Goal: Transaction & Acquisition: Book appointment/travel/reservation

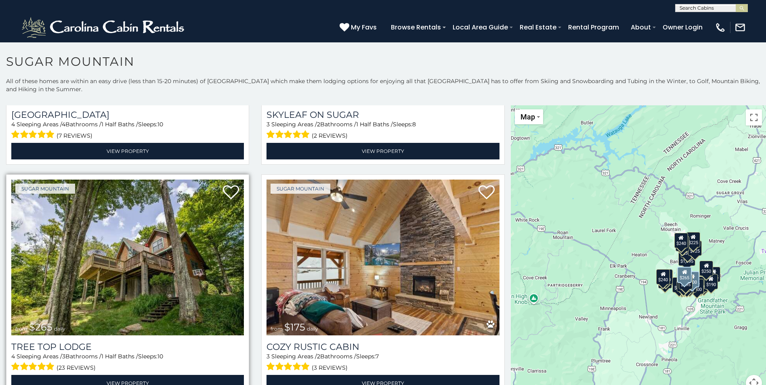
scroll to position [687, 0]
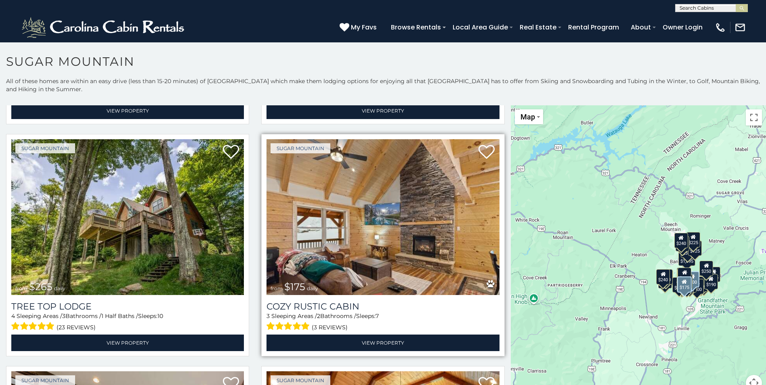
click at [349, 202] on img at bounding box center [383, 217] width 233 height 156
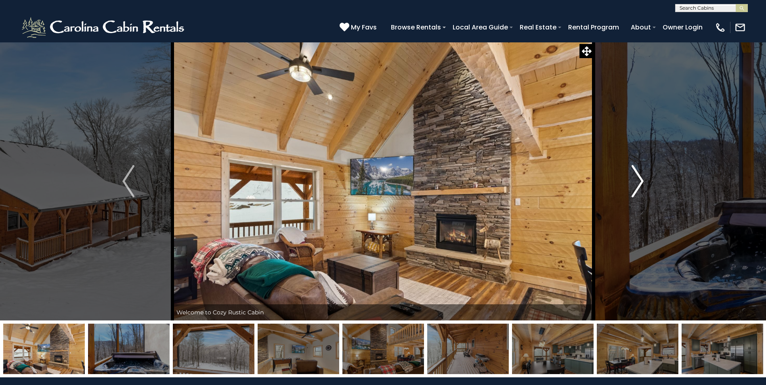
click at [637, 181] on img "Next" at bounding box center [638, 181] width 12 height 32
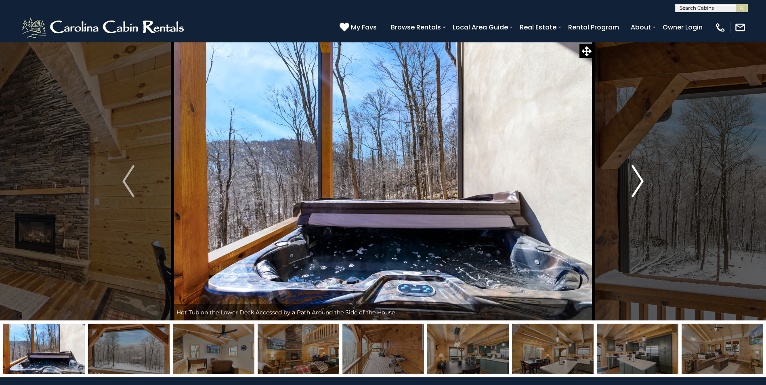
click at [641, 177] on img "Next" at bounding box center [638, 181] width 12 height 32
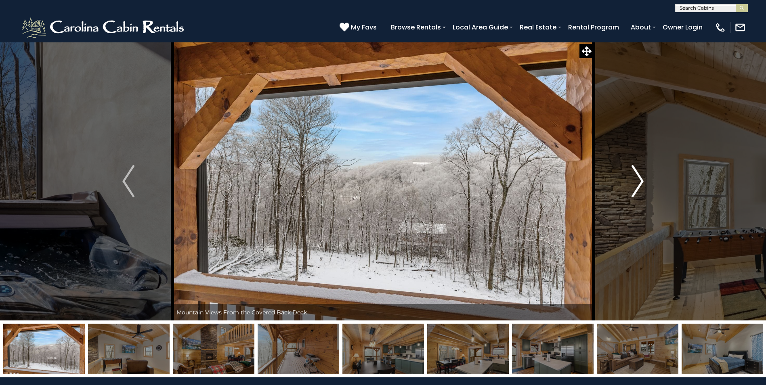
click at [641, 178] on img "Next" at bounding box center [638, 181] width 12 height 32
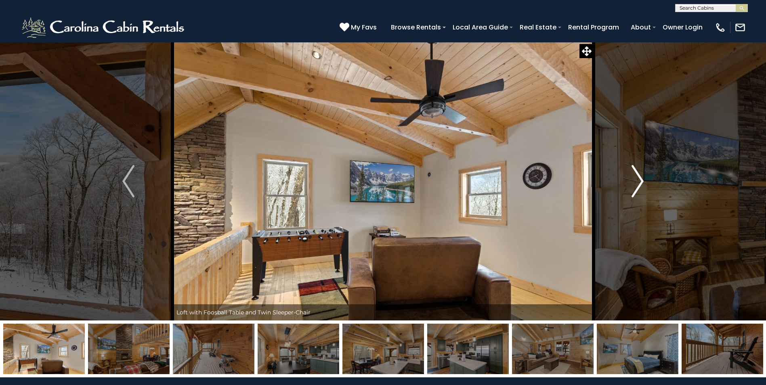
click at [641, 179] on img "Next" at bounding box center [638, 181] width 12 height 32
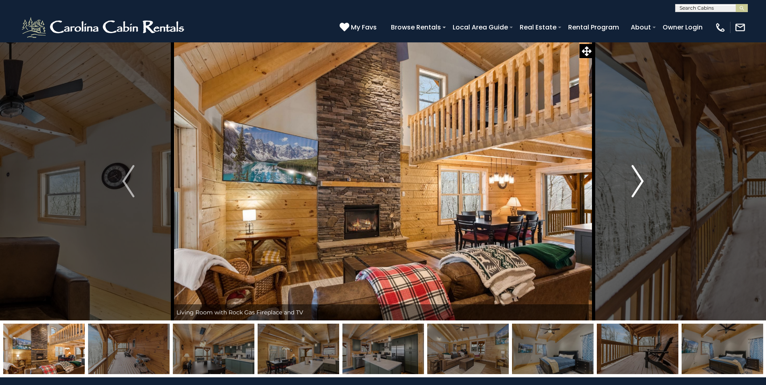
click at [641, 179] on img "Next" at bounding box center [638, 181] width 12 height 32
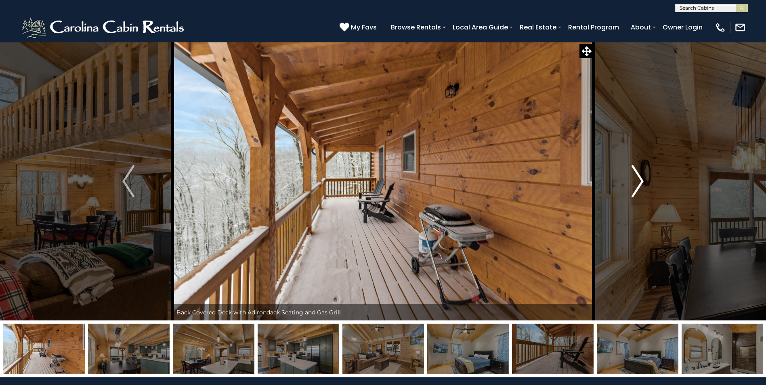
click at [641, 182] on img "Next" at bounding box center [638, 181] width 12 height 32
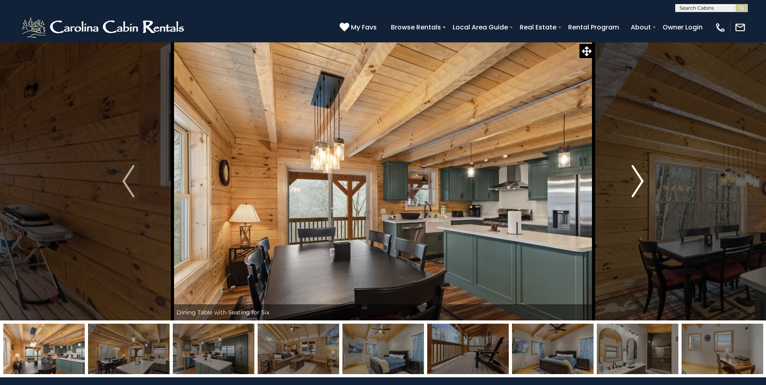
click at [641, 182] on img "Next" at bounding box center [638, 181] width 12 height 32
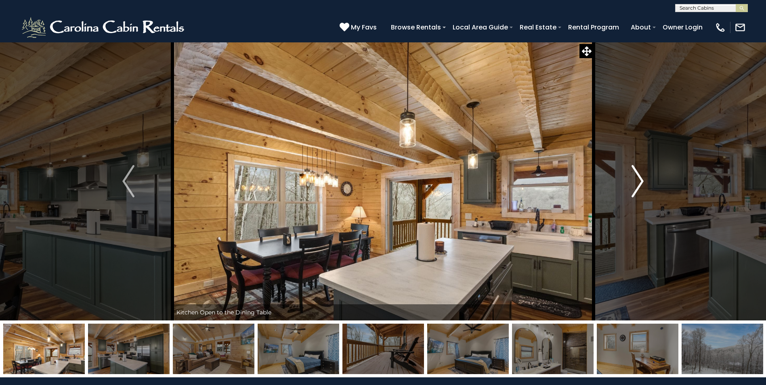
click at [639, 181] on img "Next" at bounding box center [638, 181] width 12 height 32
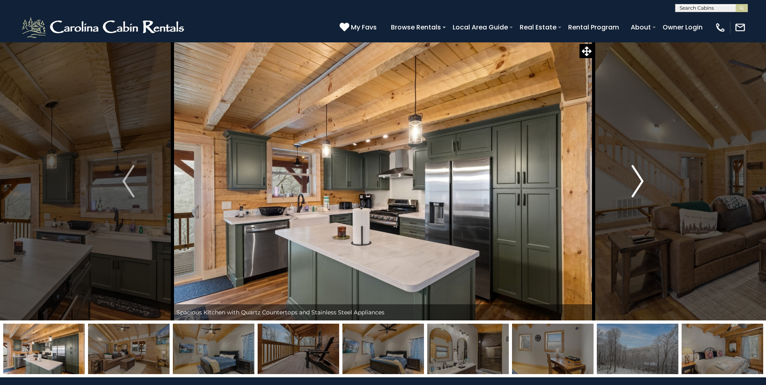
click at [639, 181] on img "Next" at bounding box center [638, 181] width 12 height 32
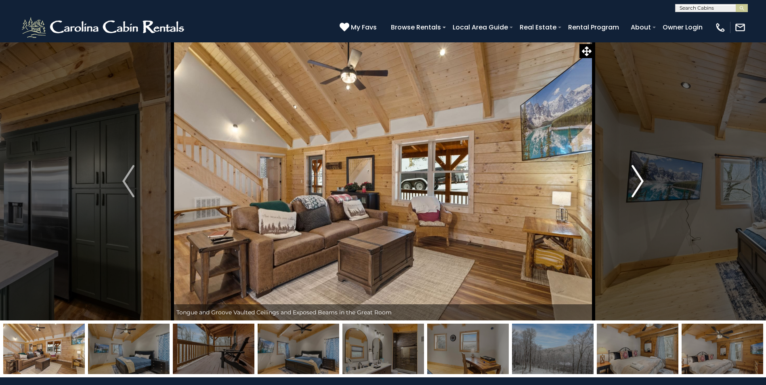
click at [639, 179] on img "Next" at bounding box center [638, 181] width 12 height 32
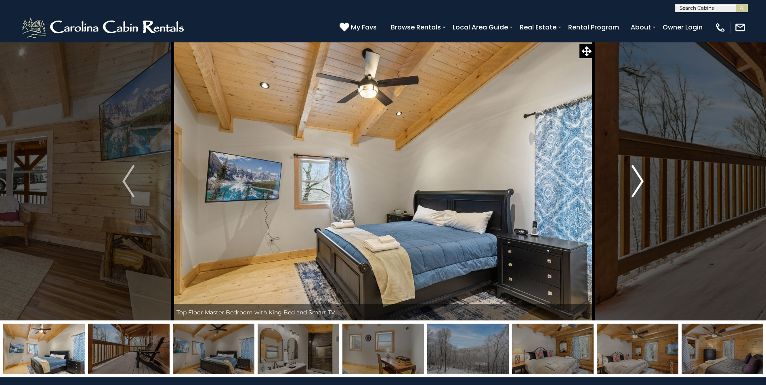
click at [639, 179] on img "Next" at bounding box center [638, 181] width 12 height 32
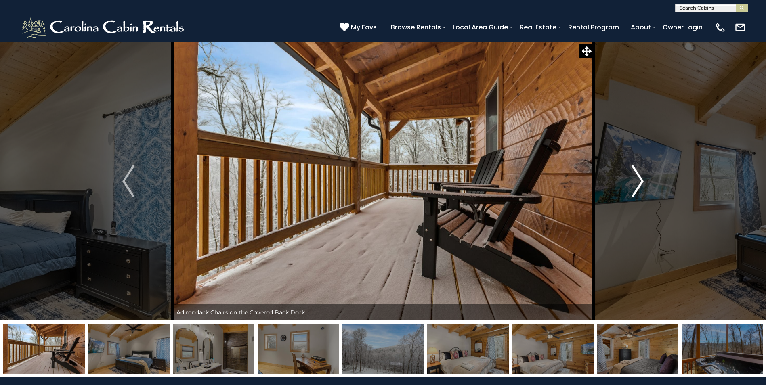
click at [636, 179] on img "Next" at bounding box center [638, 181] width 12 height 32
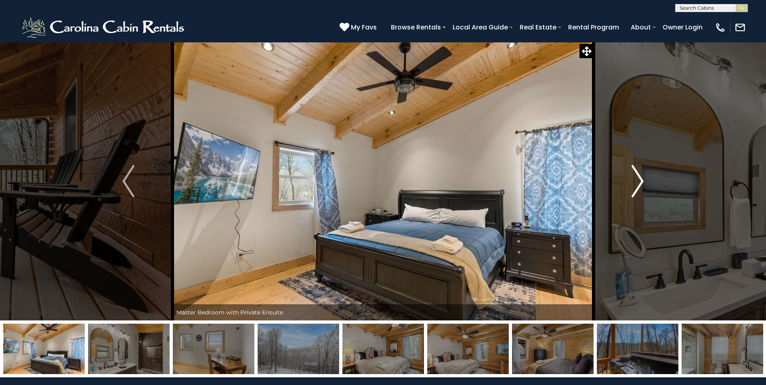
click at [636, 179] on img "Next" at bounding box center [638, 181] width 12 height 32
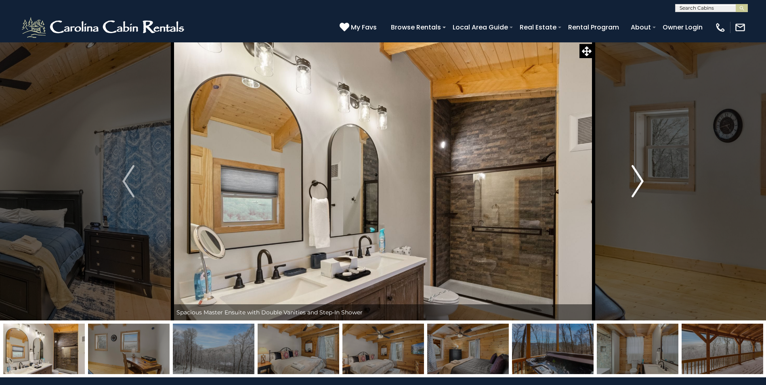
click at [634, 179] on img "Next" at bounding box center [638, 181] width 12 height 32
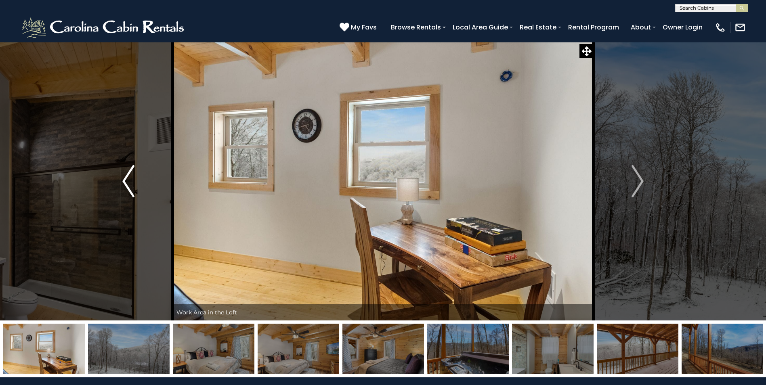
click at [126, 180] on img "Previous" at bounding box center [128, 181] width 12 height 32
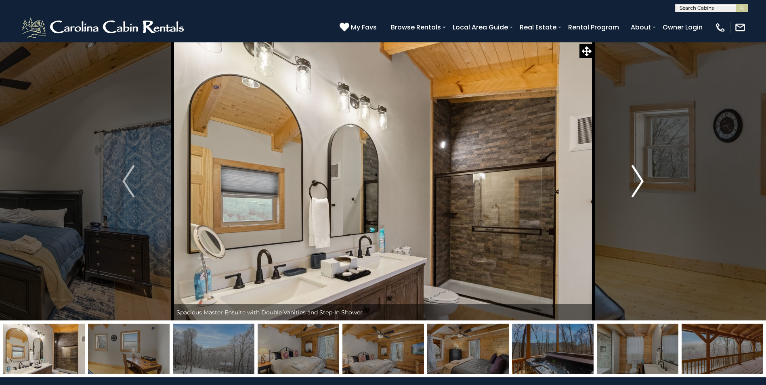
click at [642, 180] on img "Next" at bounding box center [638, 181] width 12 height 32
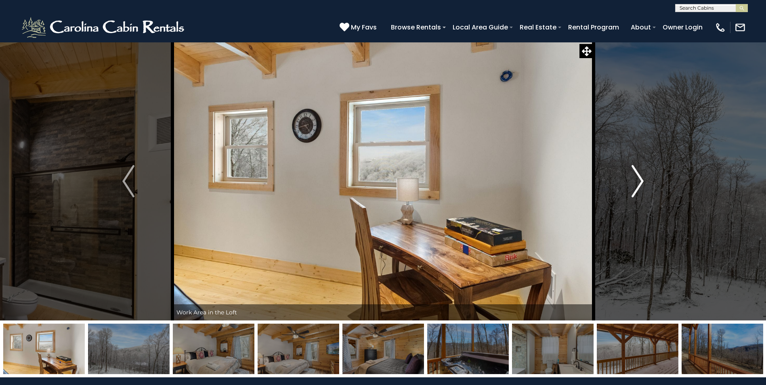
click at [640, 180] on img "Next" at bounding box center [638, 181] width 12 height 32
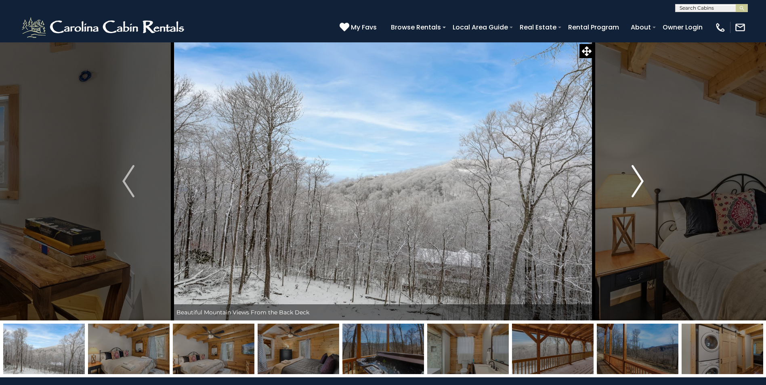
click at [639, 179] on img "Next" at bounding box center [638, 181] width 12 height 32
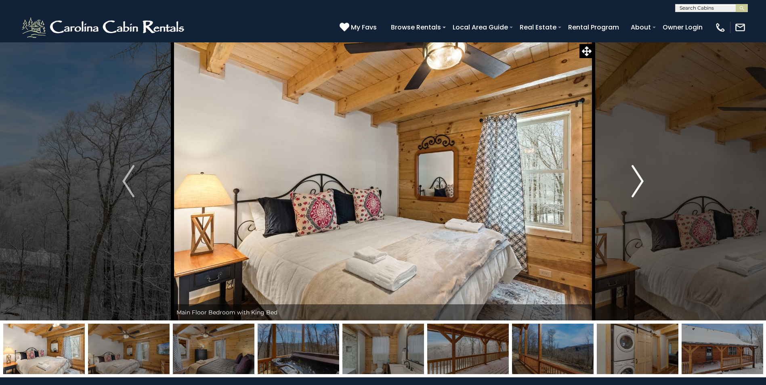
click at [637, 179] on img "Next" at bounding box center [638, 181] width 12 height 32
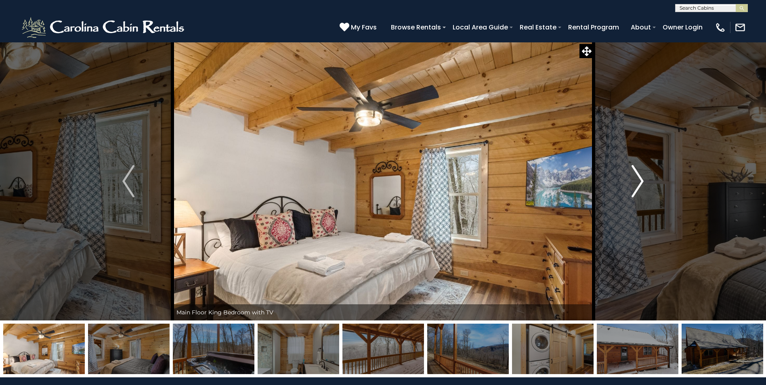
click at [631, 180] on button "Next" at bounding box center [638, 181] width 88 height 279
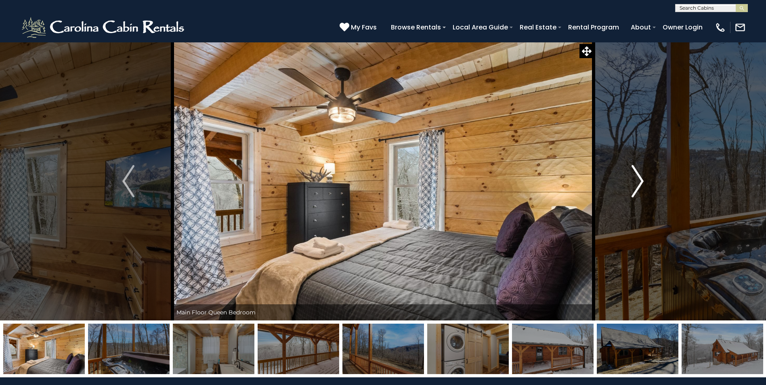
click at [641, 179] on img "Next" at bounding box center [638, 181] width 12 height 32
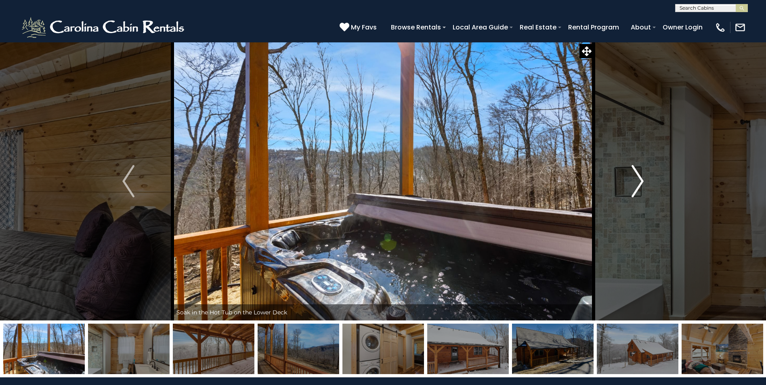
click at [638, 181] on img "Next" at bounding box center [638, 181] width 12 height 32
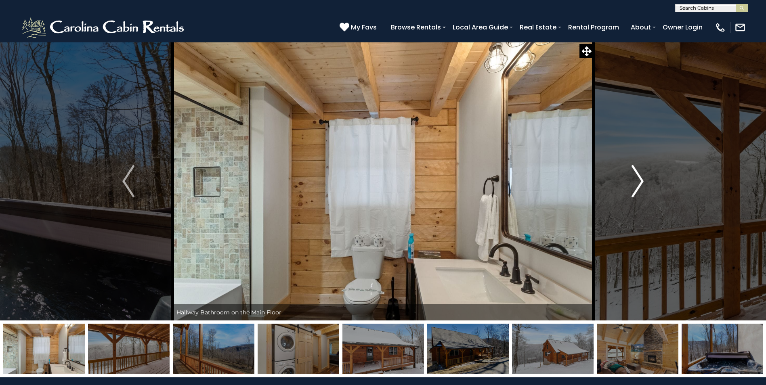
click at [638, 181] on img "Next" at bounding box center [638, 181] width 12 height 32
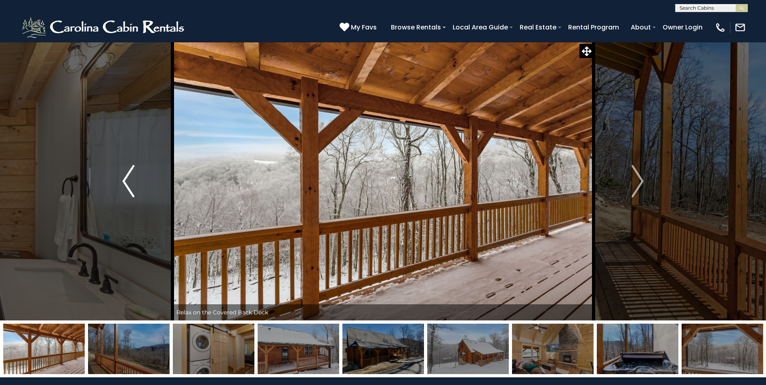
click at [128, 179] on img "Previous" at bounding box center [128, 181] width 12 height 32
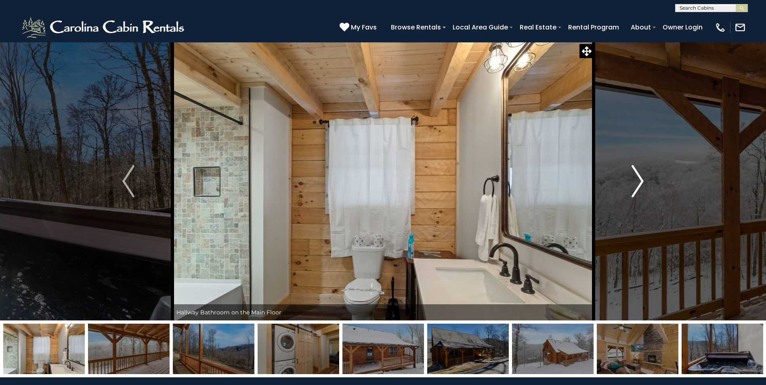
click at [641, 178] on img "Next" at bounding box center [638, 181] width 12 height 32
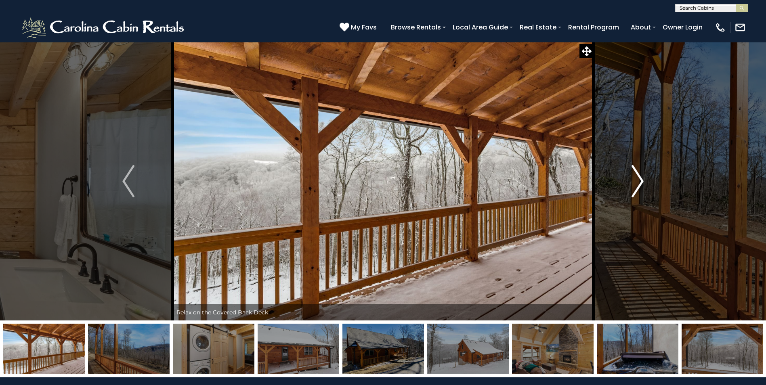
click at [640, 180] on img "Next" at bounding box center [638, 181] width 12 height 32
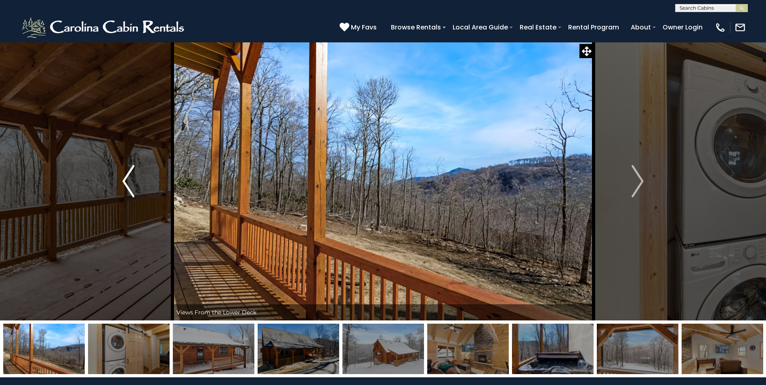
click at [125, 183] on img "Previous" at bounding box center [128, 181] width 12 height 32
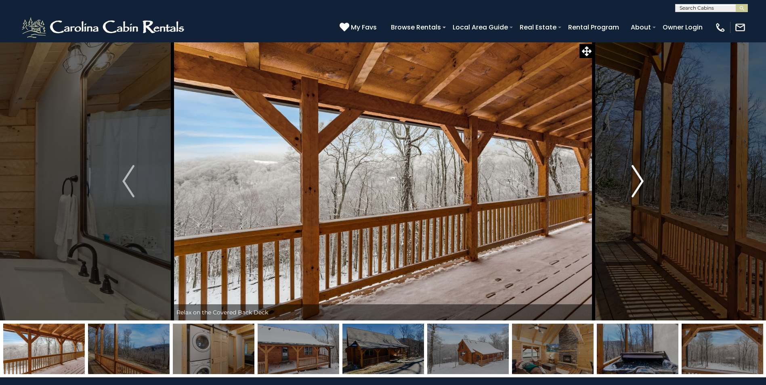
click at [639, 177] on img "Next" at bounding box center [638, 181] width 12 height 32
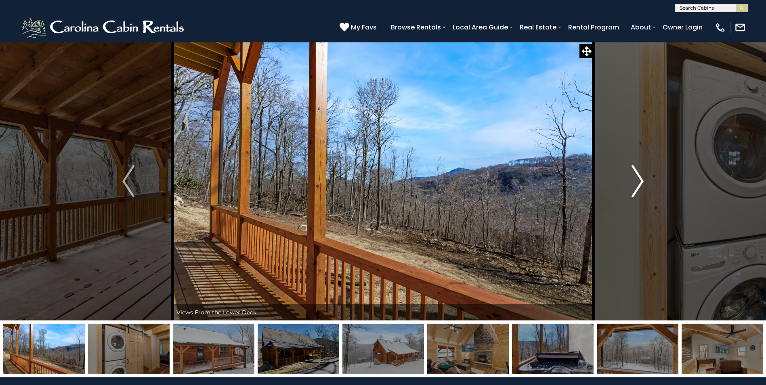
click at [640, 179] on img "Next" at bounding box center [638, 181] width 12 height 32
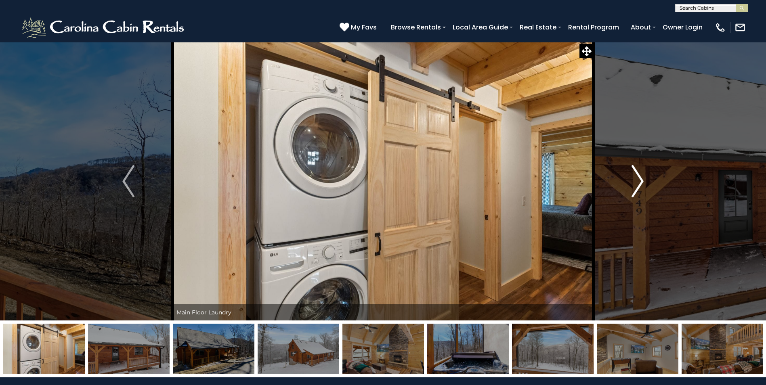
click at [638, 179] on img "Next" at bounding box center [638, 181] width 12 height 32
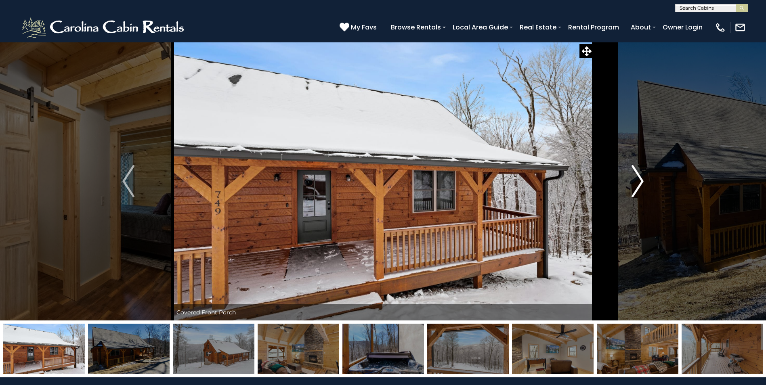
click at [638, 180] on img "Next" at bounding box center [638, 181] width 12 height 32
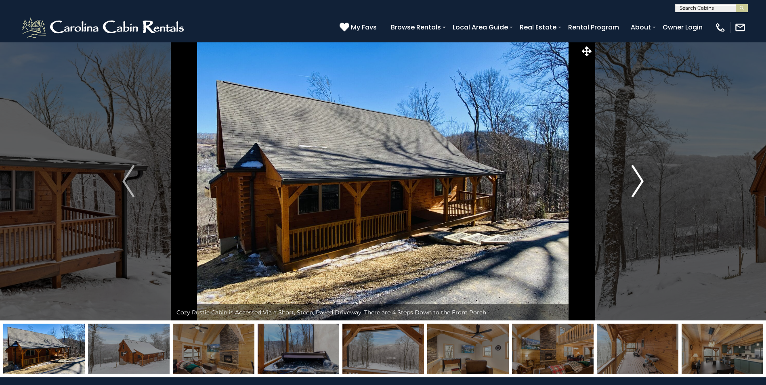
click at [636, 181] on img "Next" at bounding box center [638, 181] width 12 height 32
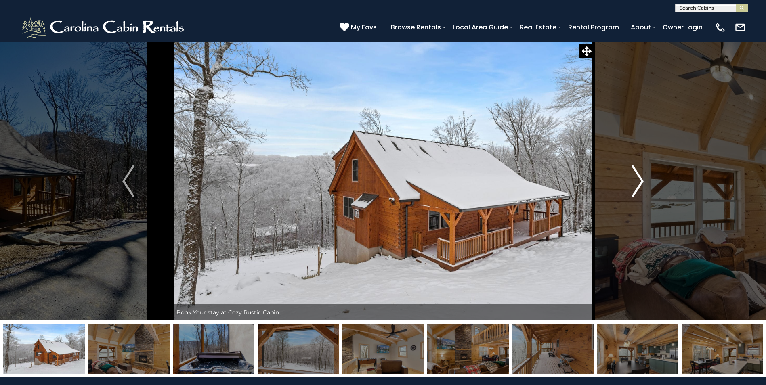
click at [644, 181] on button "Next" at bounding box center [638, 181] width 88 height 279
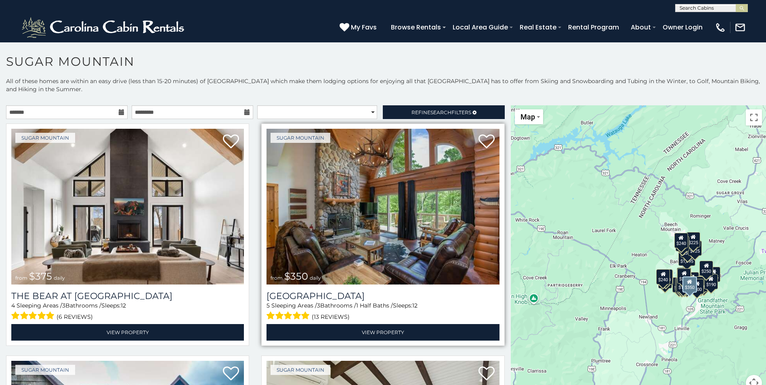
click at [358, 222] on img at bounding box center [383, 207] width 233 height 156
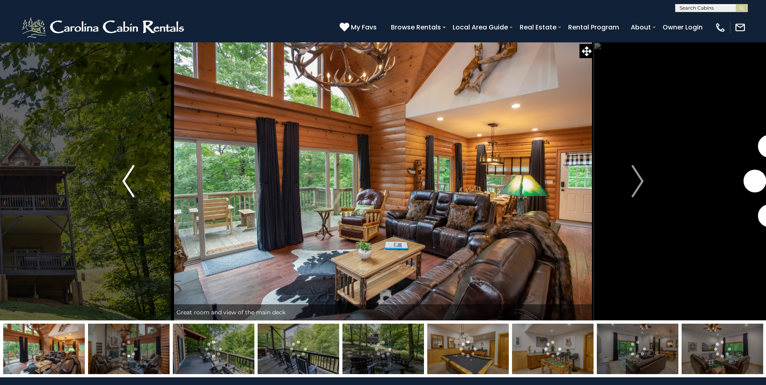
click at [124, 178] on img "Previous" at bounding box center [128, 181] width 12 height 32
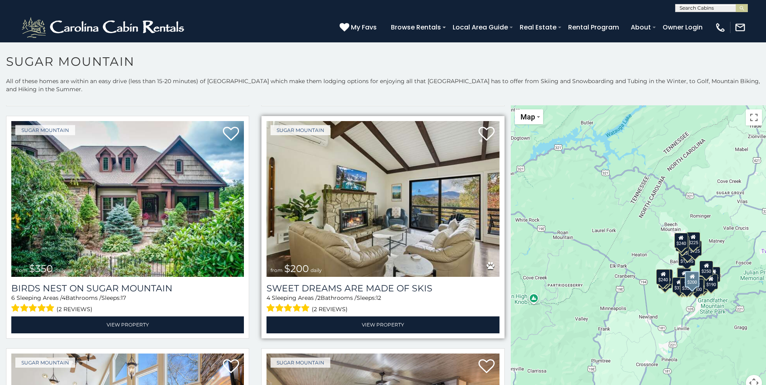
scroll to position [283, 0]
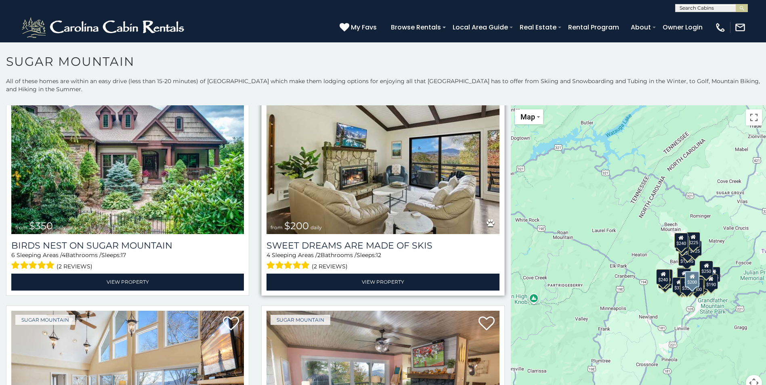
click at [360, 169] on img at bounding box center [383, 156] width 233 height 156
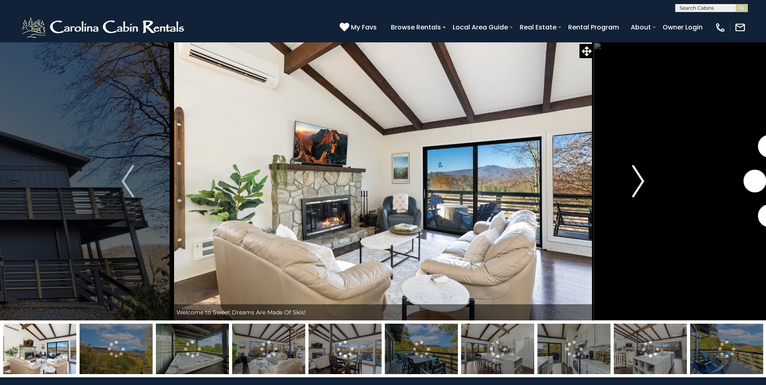
click at [635, 180] on img "Next" at bounding box center [638, 181] width 12 height 32
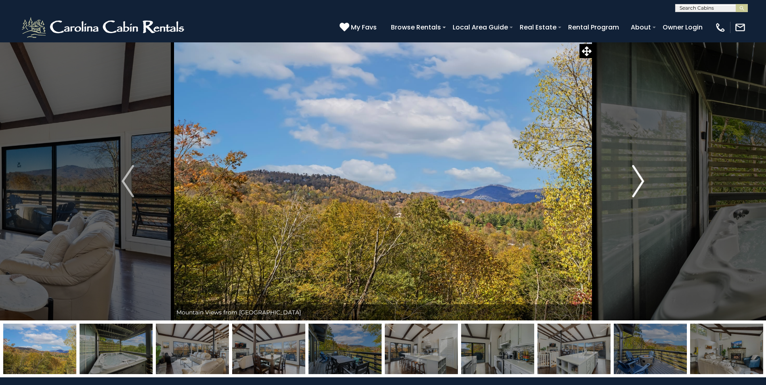
click at [638, 179] on img "Next" at bounding box center [638, 181] width 12 height 32
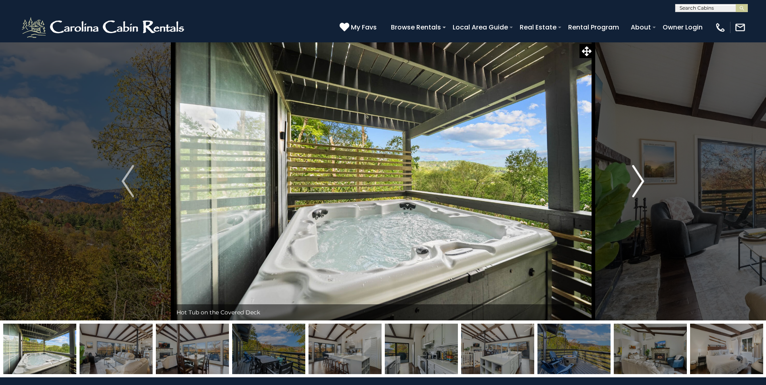
click at [638, 179] on img "Next" at bounding box center [638, 181] width 12 height 32
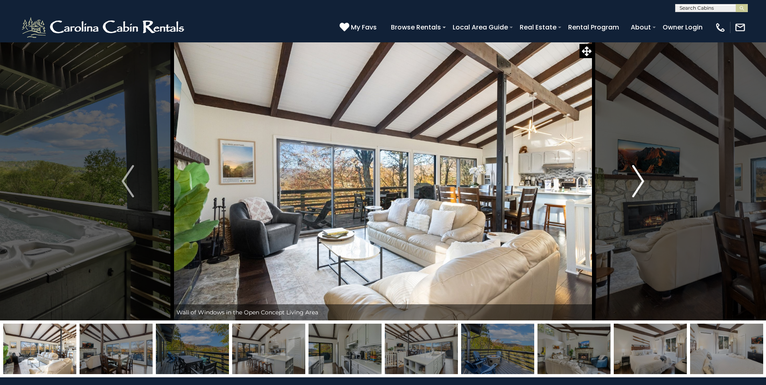
click at [641, 181] on img "Next" at bounding box center [638, 181] width 12 height 32
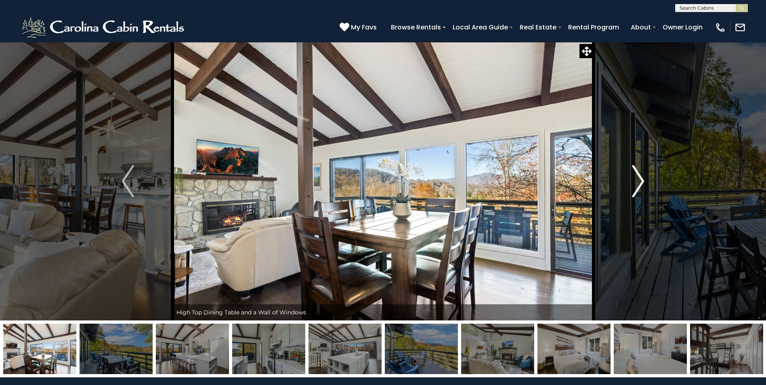
click at [640, 181] on img "Next" at bounding box center [638, 181] width 12 height 32
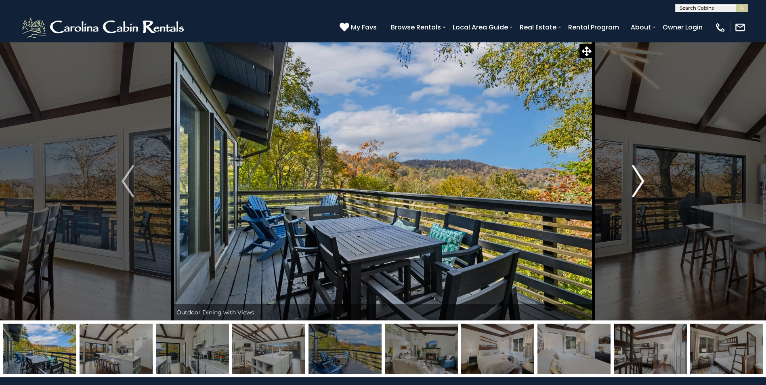
click at [640, 181] on img "Next" at bounding box center [638, 181] width 12 height 32
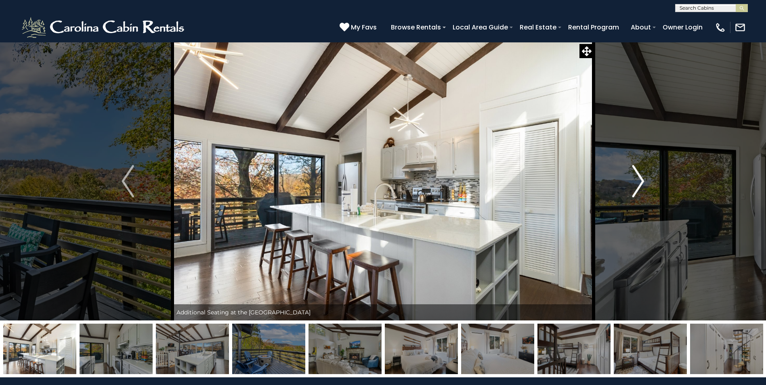
click at [638, 182] on img "Next" at bounding box center [638, 181] width 12 height 32
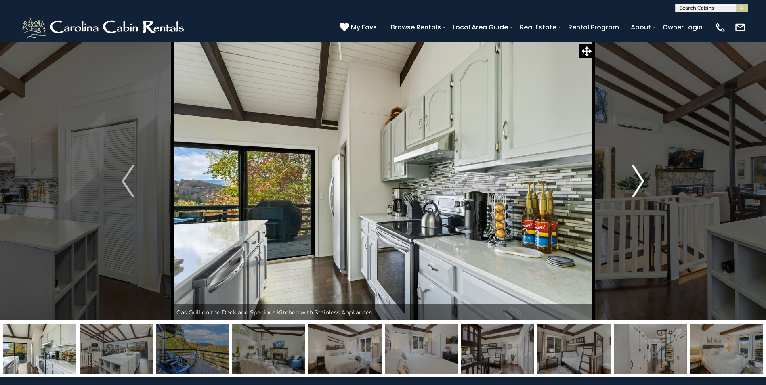
click at [638, 182] on img "Next" at bounding box center [638, 181] width 12 height 32
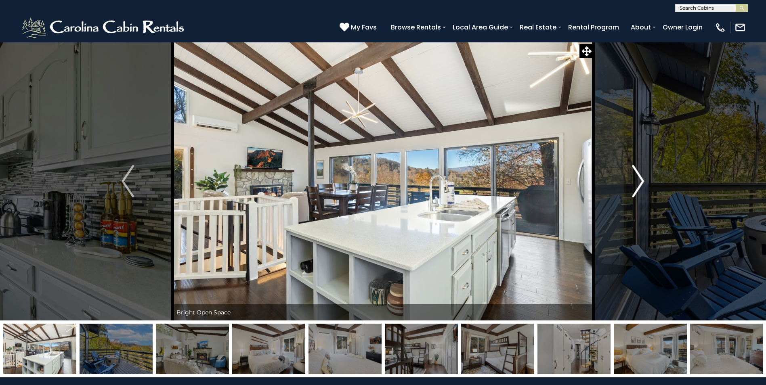
click at [638, 182] on img "Next" at bounding box center [638, 181] width 12 height 32
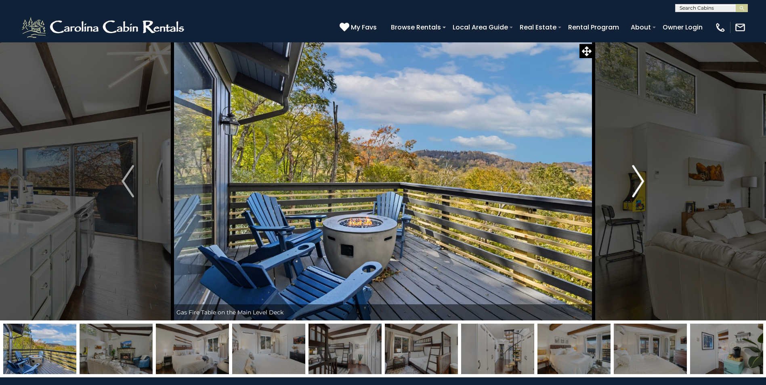
click at [633, 180] on img "Next" at bounding box center [638, 181] width 12 height 32
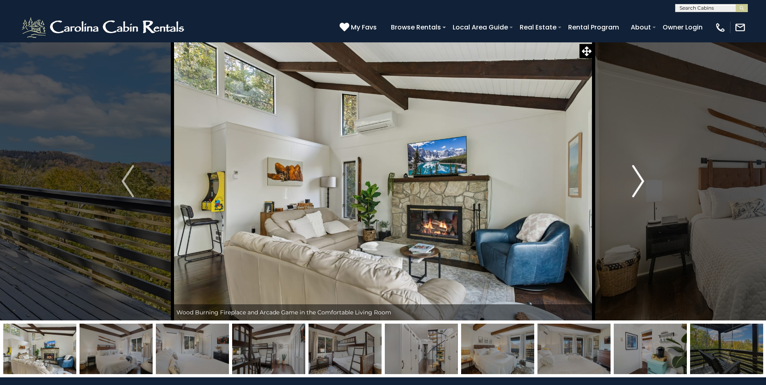
click at [633, 180] on img "Next" at bounding box center [638, 181] width 12 height 32
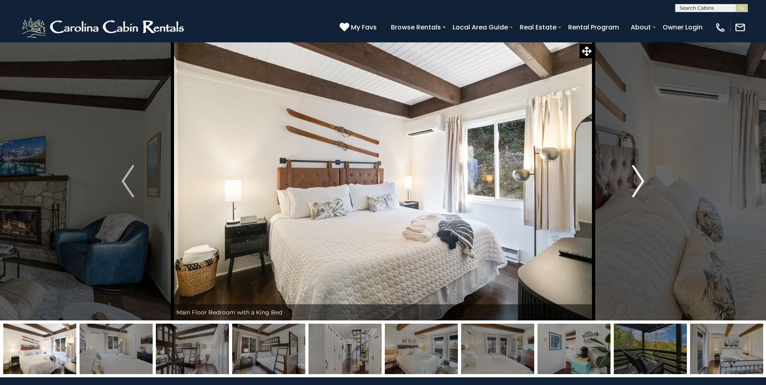
click at [642, 179] on img "Next" at bounding box center [638, 181] width 12 height 32
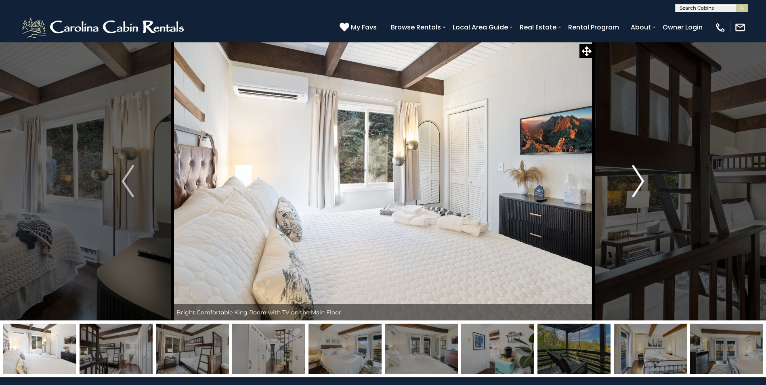
click at [639, 179] on img "Next" at bounding box center [638, 181] width 12 height 32
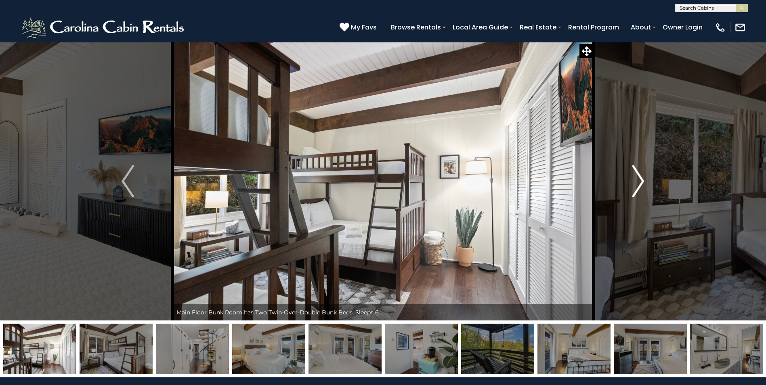
click at [635, 179] on img "Next" at bounding box center [638, 181] width 12 height 32
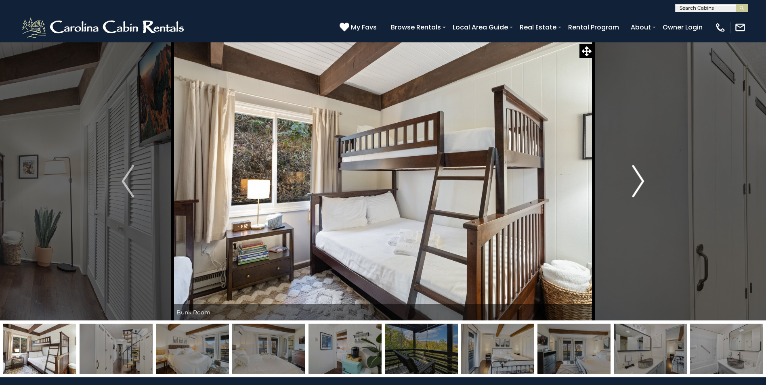
click at [633, 180] on img "Next" at bounding box center [638, 181] width 12 height 32
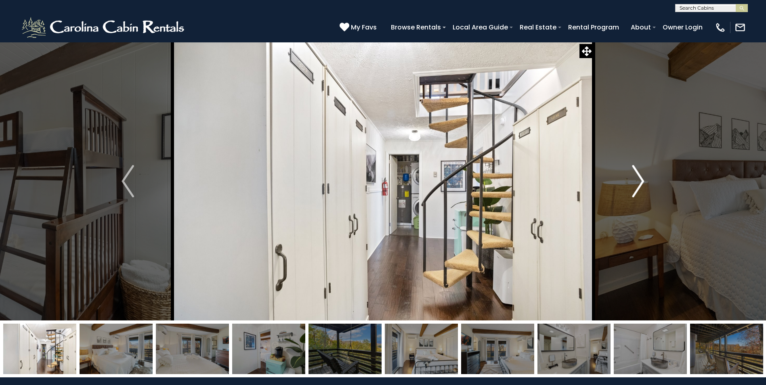
click at [641, 179] on img "Next" at bounding box center [638, 181] width 12 height 32
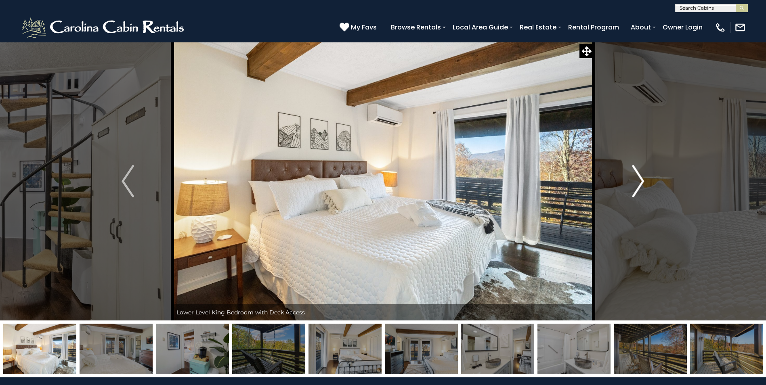
click at [640, 179] on img "Next" at bounding box center [638, 181] width 12 height 32
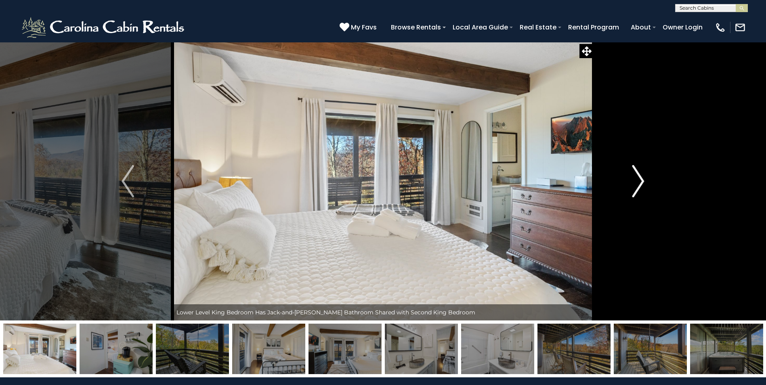
click at [638, 180] on img "Next" at bounding box center [638, 181] width 12 height 32
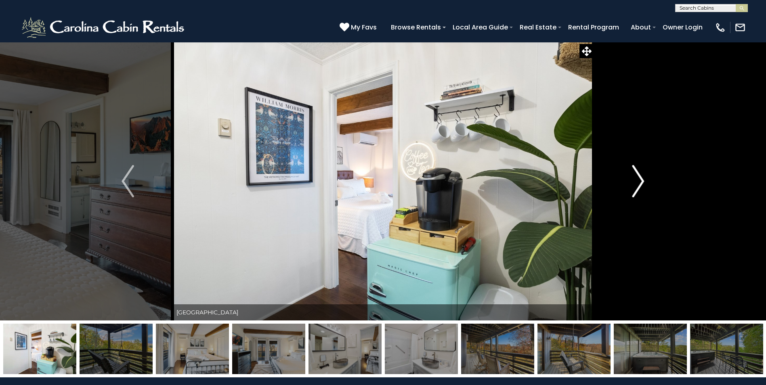
click at [634, 179] on img "Next" at bounding box center [638, 181] width 12 height 32
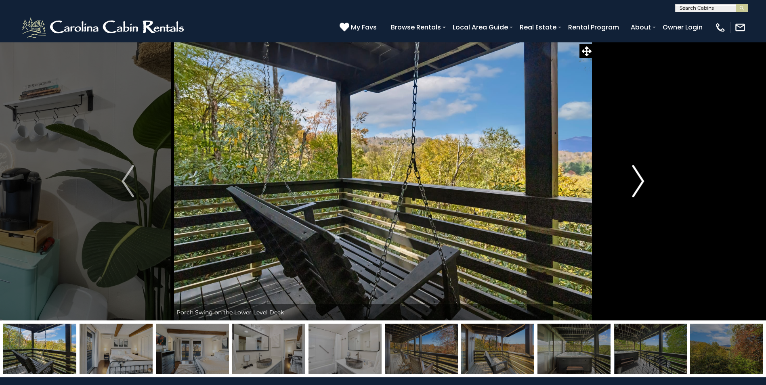
click at [634, 179] on img "Next" at bounding box center [638, 181] width 12 height 32
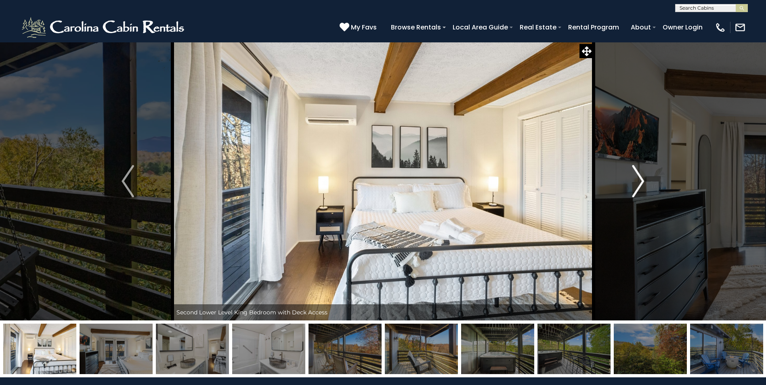
click at [641, 181] on img "Next" at bounding box center [638, 181] width 12 height 32
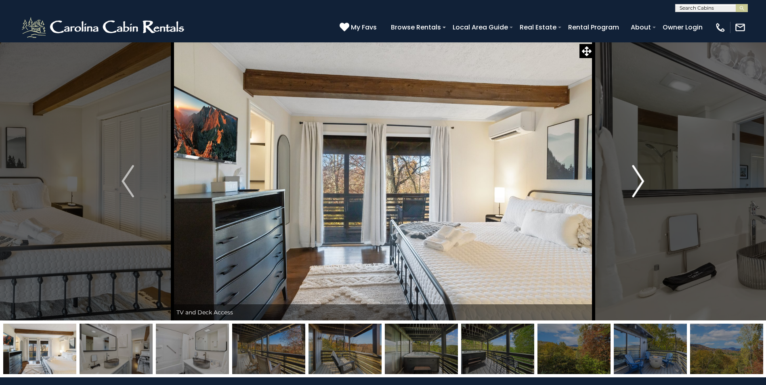
click at [641, 182] on img "Next" at bounding box center [638, 181] width 12 height 32
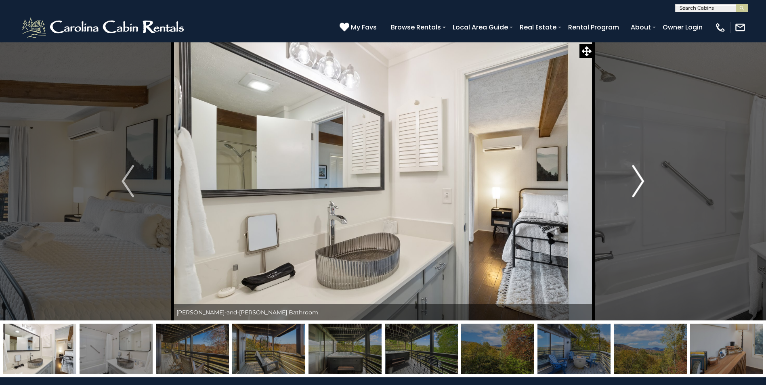
click at [642, 183] on img "Next" at bounding box center [638, 181] width 12 height 32
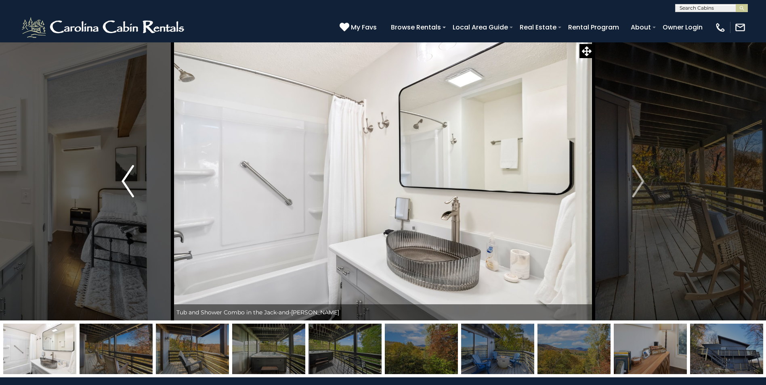
click at [126, 183] on img "Previous" at bounding box center [128, 181] width 12 height 32
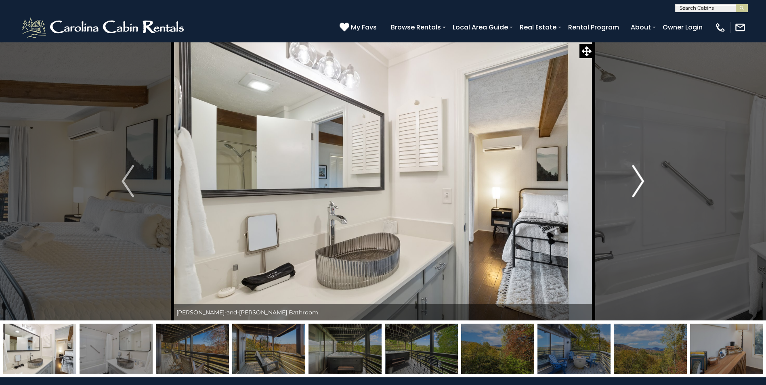
click at [640, 184] on img "Next" at bounding box center [638, 181] width 12 height 32
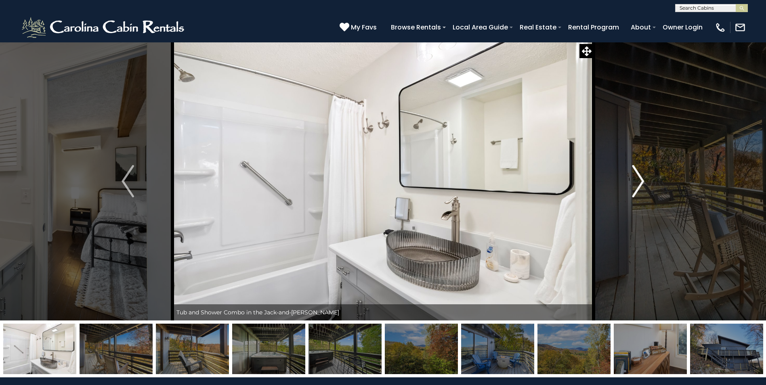
click at [640, 184] on img "Next" at bounding box center [638, 181] width 12 height 32
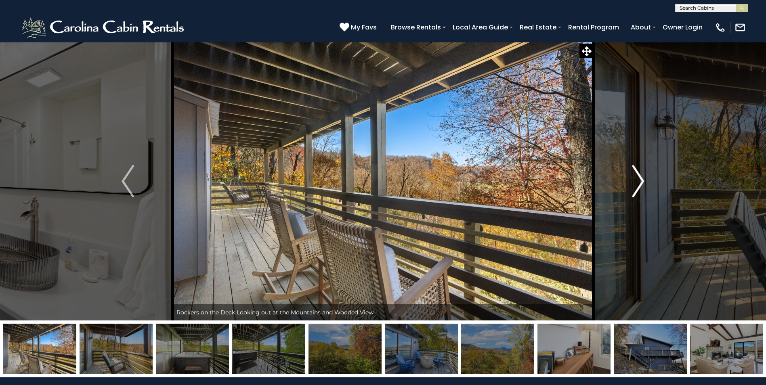
click at [639, 184] on img "Next" at bounding box center [638, 181] width 12 height 32
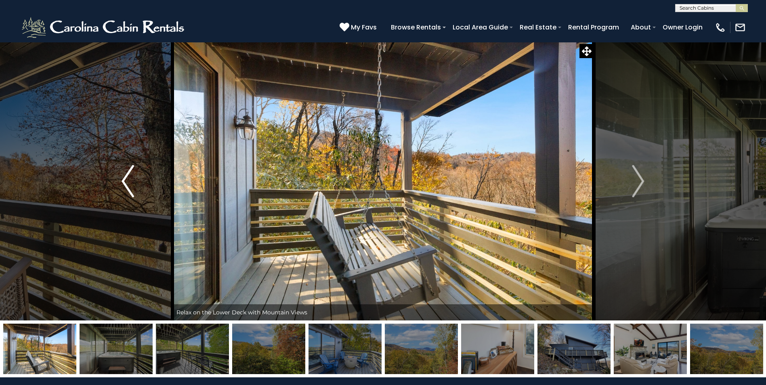
click at [119, 177] on button "Previous" at bounding box center [127, 181] width 89 height 279
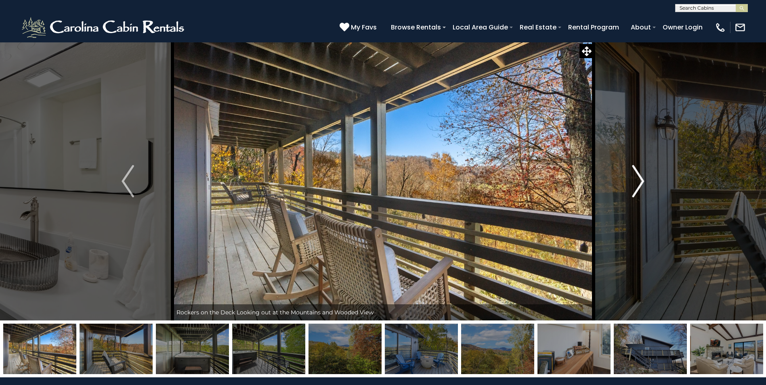
click at [638, 181] on img "Next" at bounding box center [638, 181] width 12 height 32
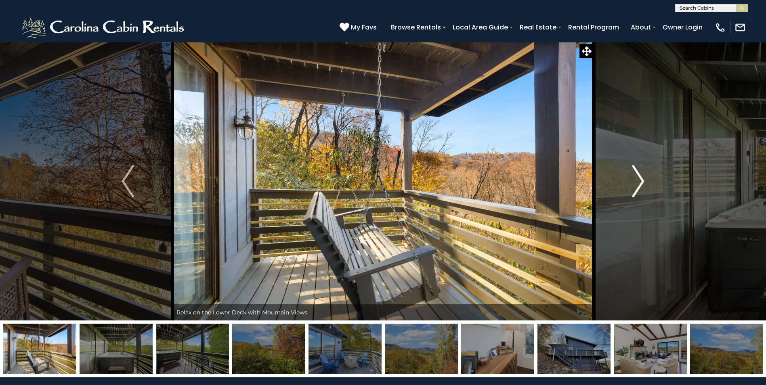
click at [638, 181] on img "Next" at bounding box center [638, 181] width 12 height 32
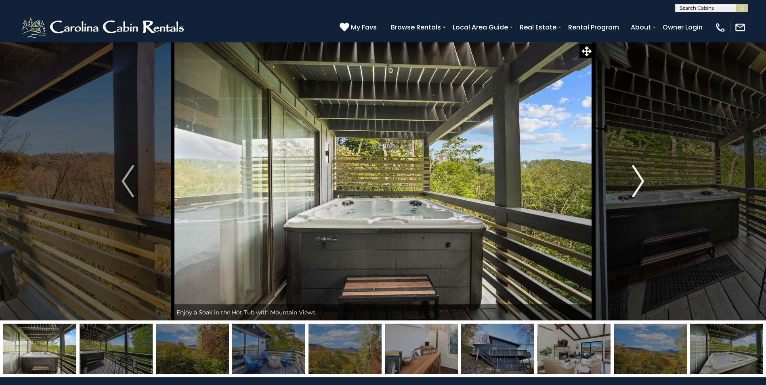
click at [638, 182] on img "Next" at bounding box center [638, 181] width 12 height 32
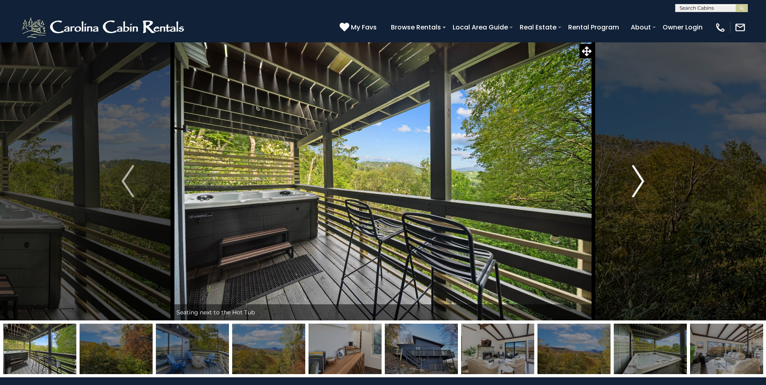
click at [636, 185] on img "Next" at bounding box center [638, 181] width 12 height 32
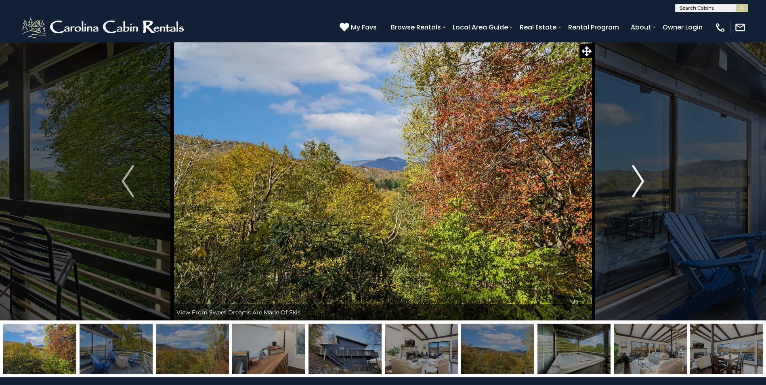
click at [636, 185] on img "Next" at bounding box center [638, 181] width 12 height 32
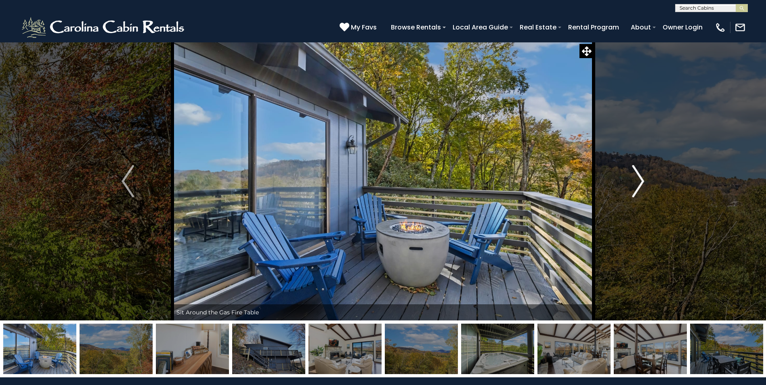
click at [636, 185] on img "Next" at bounding box center [638, 181] width 12 height 32
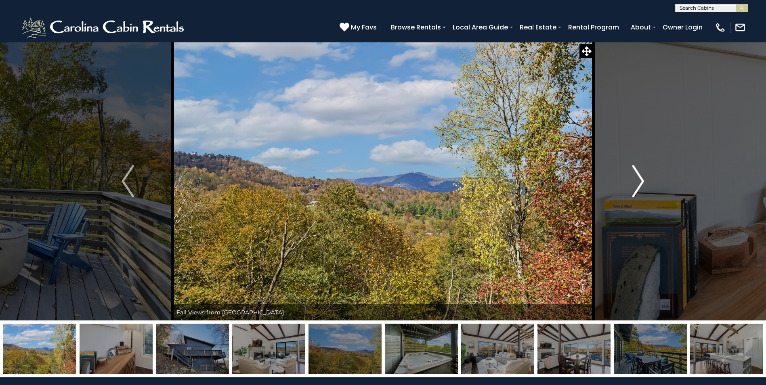
click at [635, 186] on img "Next" at bounding box center [638, 181] width 12 height 32
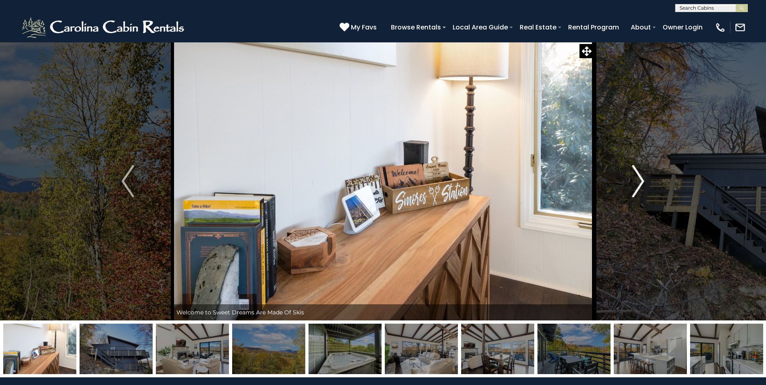
click at [635, 187] on img "Next" at bounding box center [638, 181] width 12 height 32
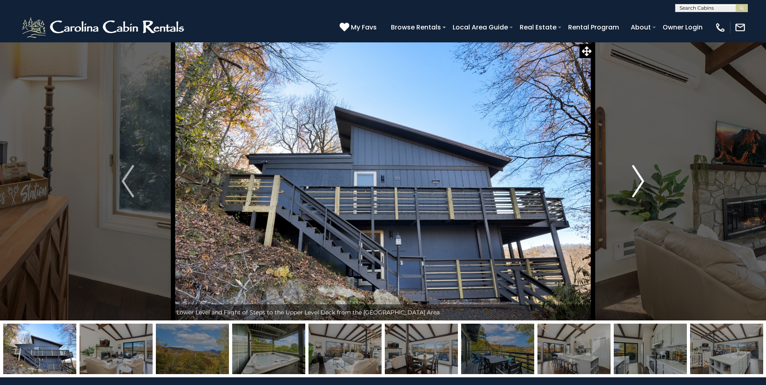
click at [632, 187] on button "Next" at bounding box center [638, 181] width 89 height 279
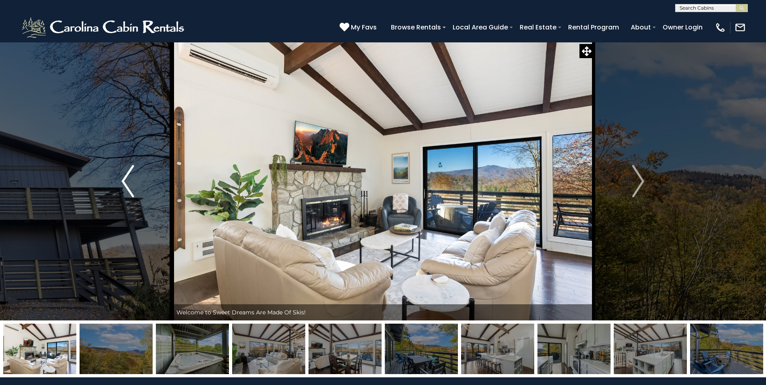
click at [125, 183] on img "Previous" at bounding box center [128, 181] width 12 height 32
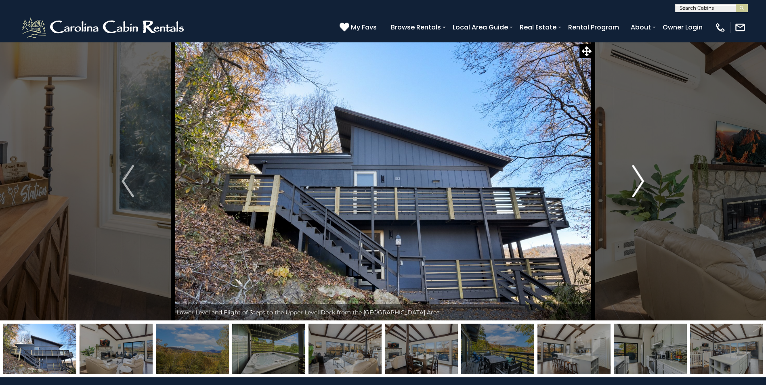
click at [644, 178] on img "Next" at bounding box center [638, 181] width 12 height 32
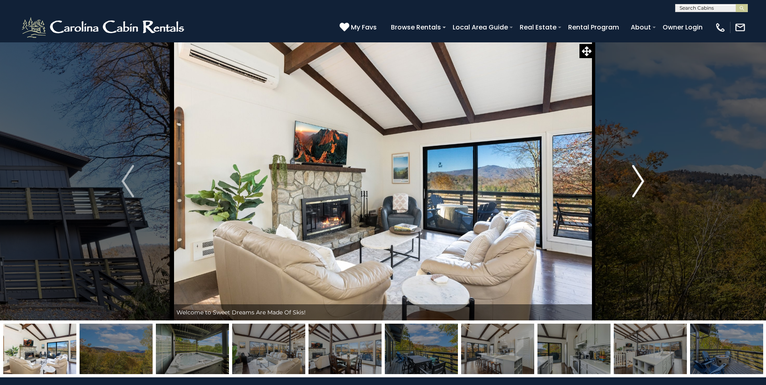
click at [643, 178] on img "Next" at bounding box center [638, 181] width 12 height 32
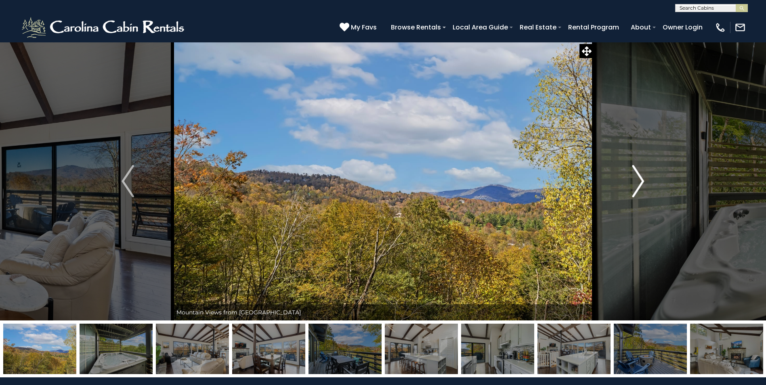
click at [639, 178] on img "Next" at bounding box center [638, 181] width 12 height 32
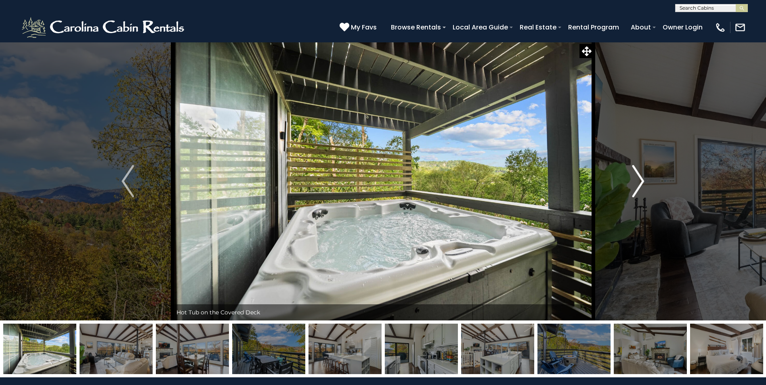
click at [627, 179] on button "Next" at bounding box center [638, 181] width 89 height 279
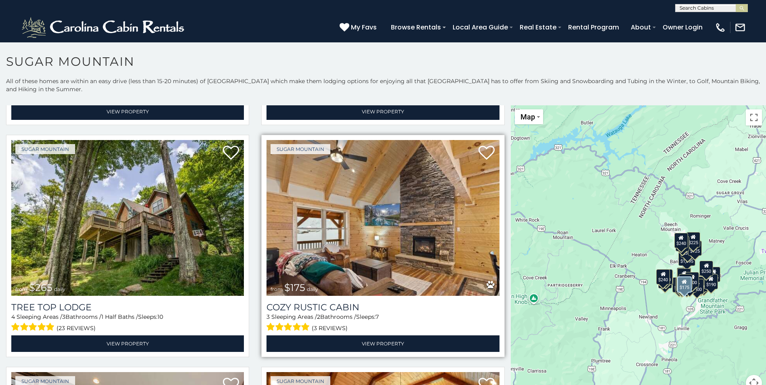
scroll to position [687, 0]
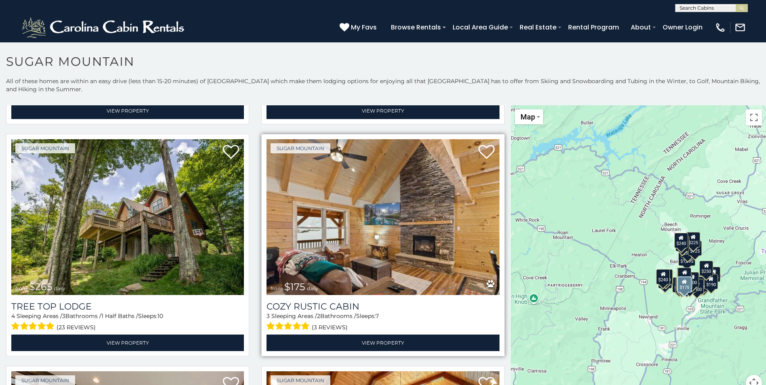
click at [379, 219] on img at bounding box center [383, 217] width 233 height 156
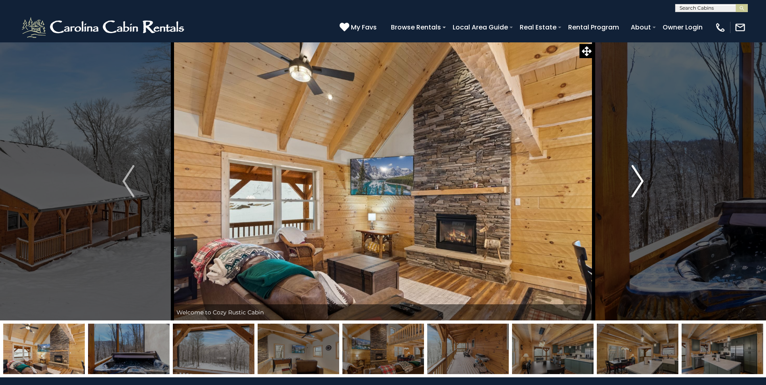
click at [638, 178] on img "Next" at bounding box center [638, 181] width 12 height 32
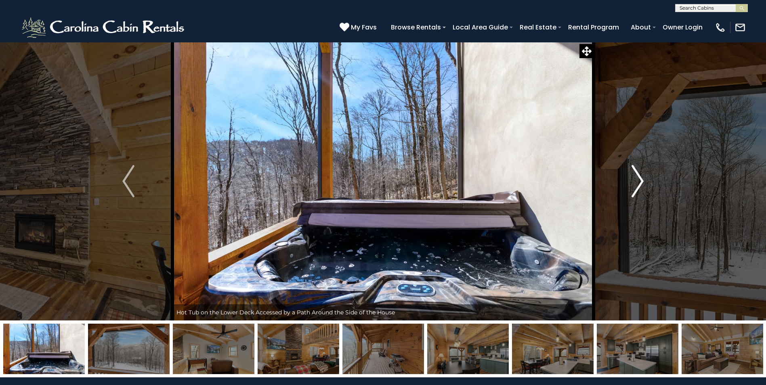
click at [637, 178] on img "Next" at bounding box center [638, 181] width 12 height 32
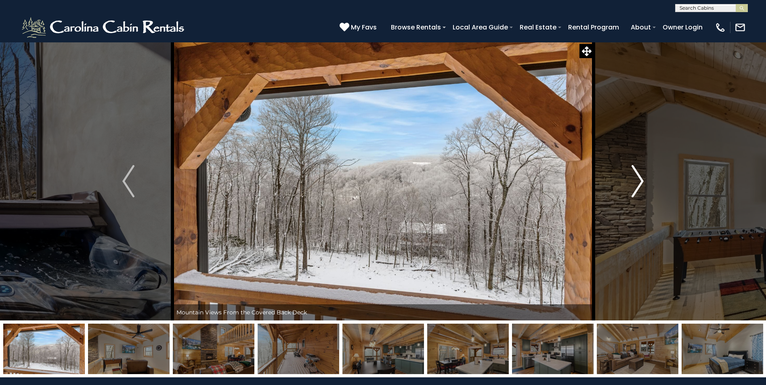
click at [637, 178] on img "Next" at bounding box center [638, 181] width 12 height 32
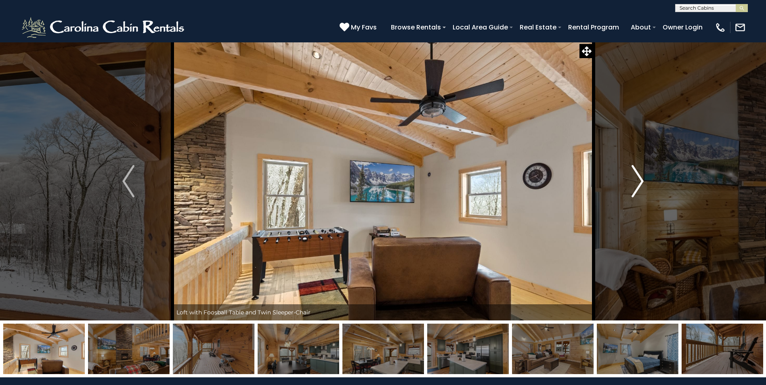
click at [637, 178] on img "Next" at bounding box center [638, 181] width 12 height 32
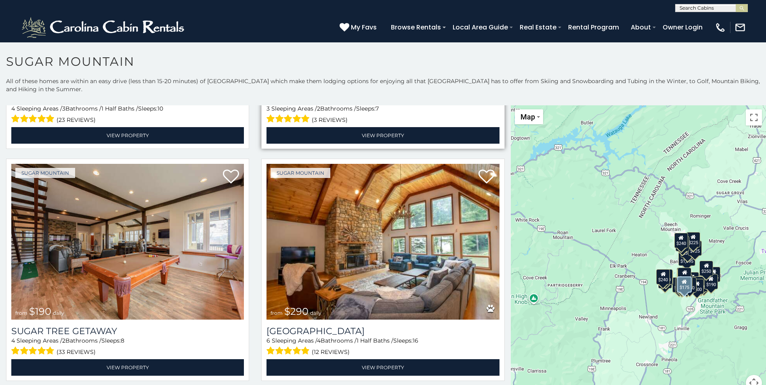
scroll to position [929, 0]
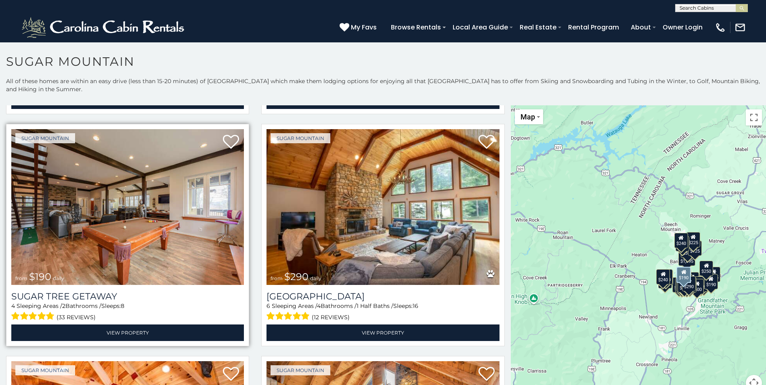
click at [116, 195] on img at bounding box center [127, 207] width 233 height 156
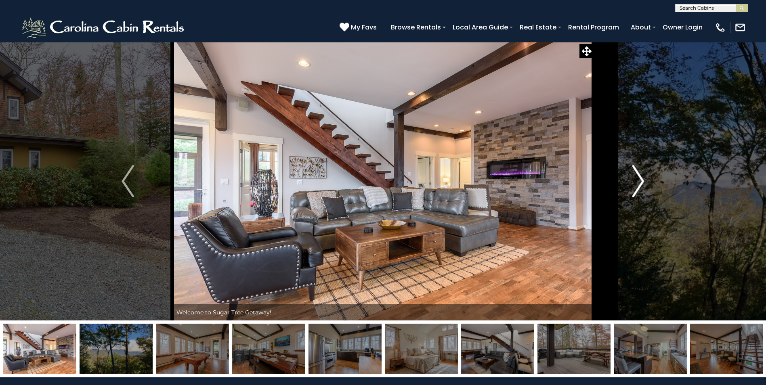
click at [642, 177] on img "Next" at bounding box center [638, 181] width 12 height 32
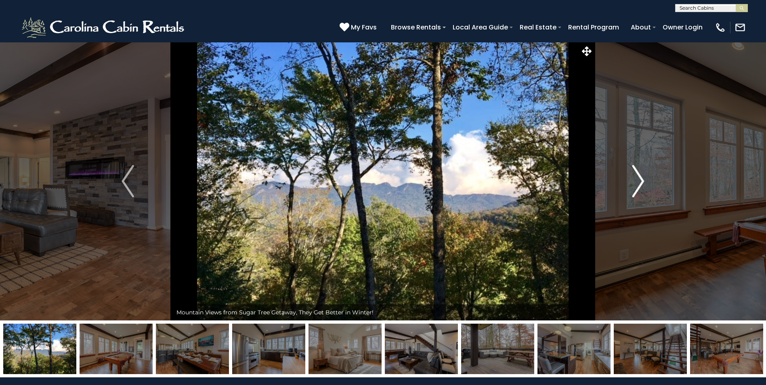
click at [642, 179] on img "Next" at bounding box center [638, 181] width 12 height 32
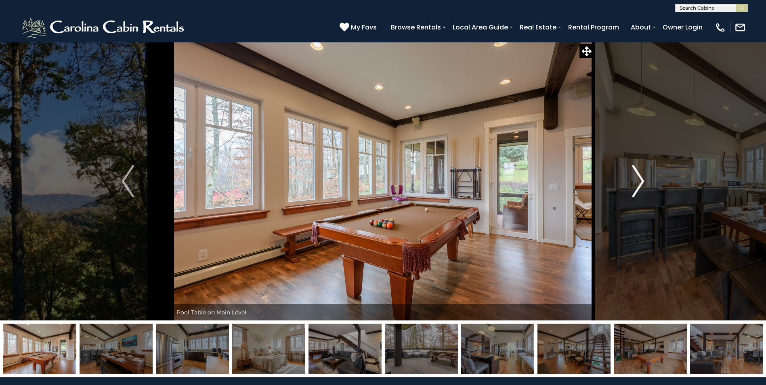
click at [640, 176] on img "Next" at bounding box center [638, 181] width 12 height 32
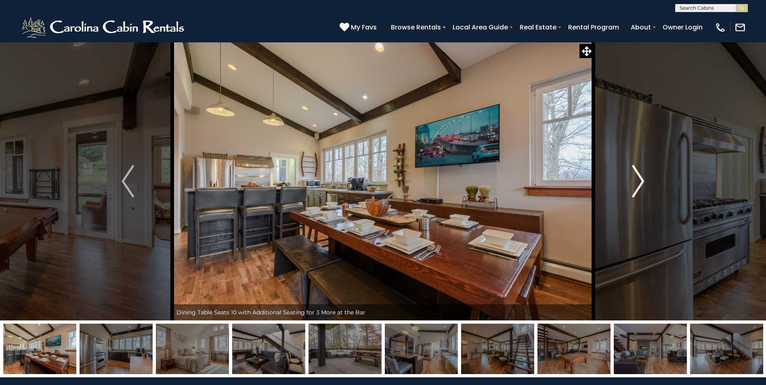
click at [640, 177] on img "Next" at bounding box center [638, 181] width 12 height 32
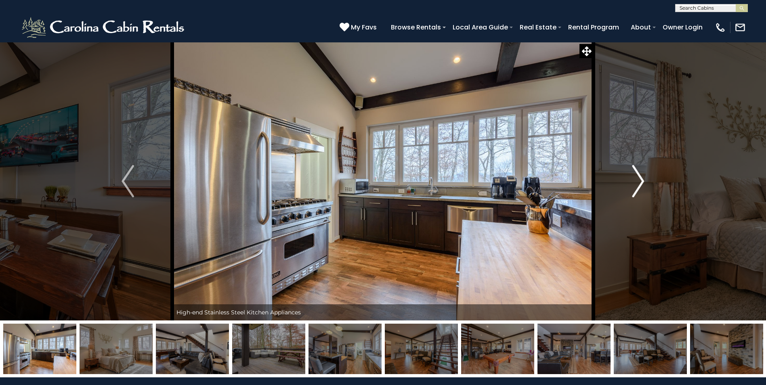
click at [640, 177] on img "Next" at bounding box center [638, 181] width 12 height 32
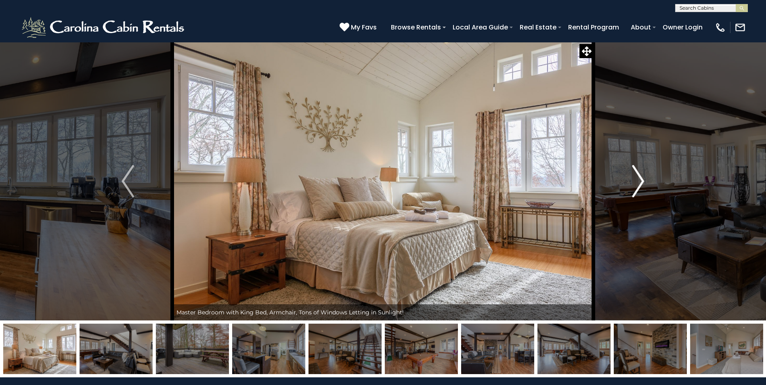
click at [640, 177] on img "Next" at bounding box center [638, 181] width 12 height 32
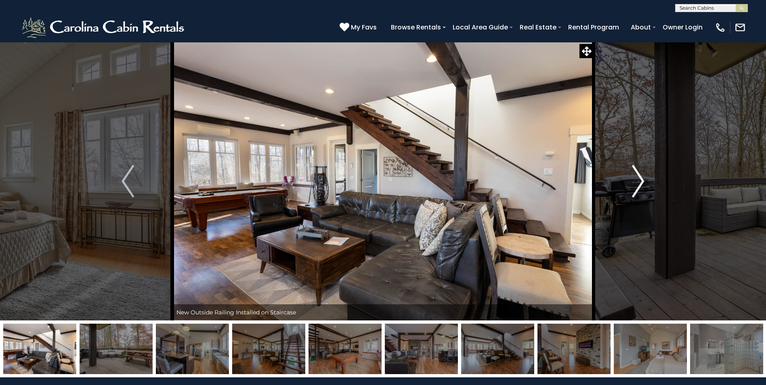
click at [642, 180] on img "Next" at bounding box center [638, 181] width 12 height 32
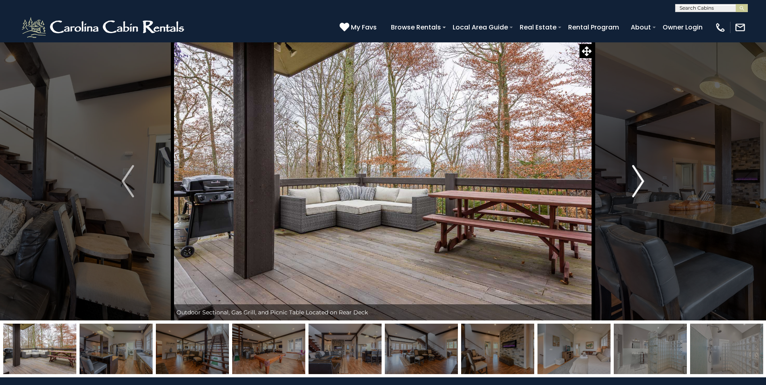
click at [643, 180] on img "Next" at bounding box center [638, 181] width 12 height 32
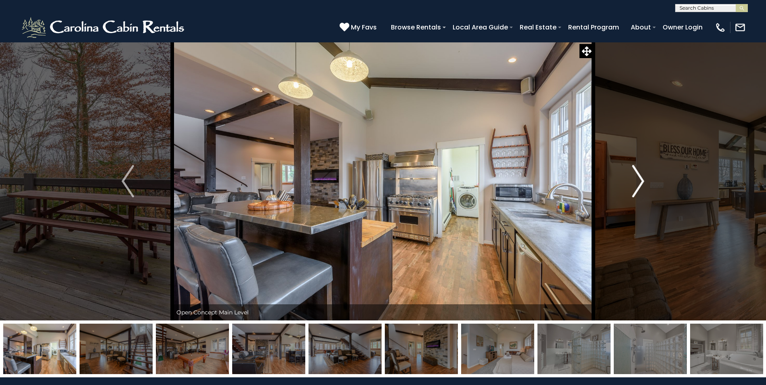
click at [642, 180] on img "Next" at bounding box center [638, 181] width 12 height 32
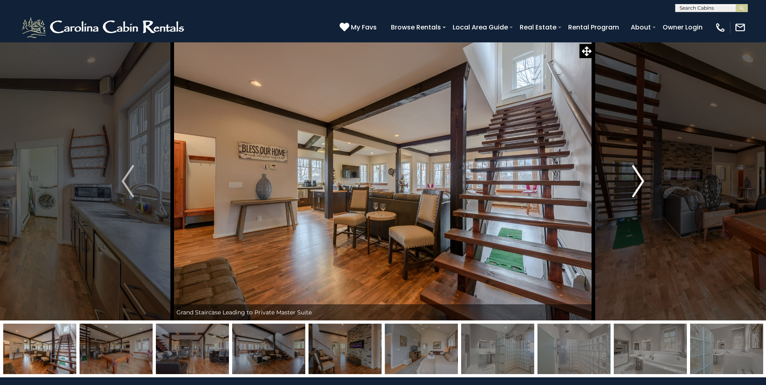
click at [641, 179] on img "Next" at bounding box center [638, 181] width 12 height 32
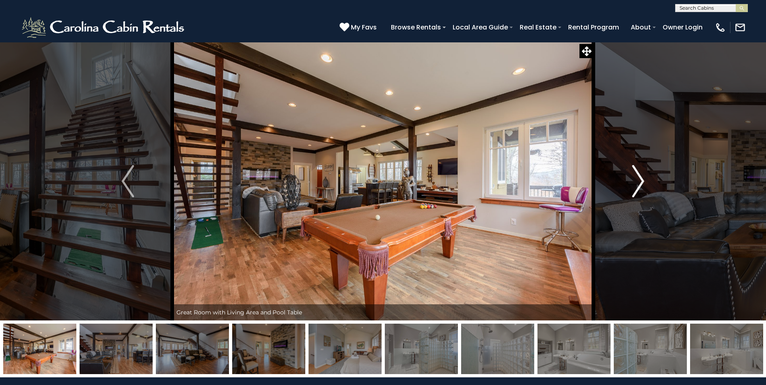
click at [641, 179] on img "Next" at bounding box center [638, 181] width 12 height 32
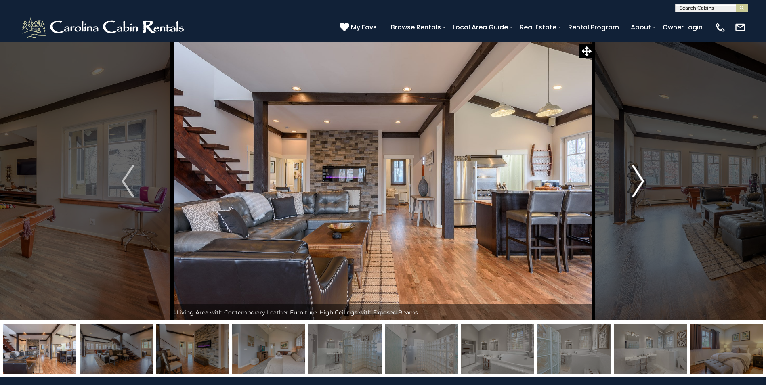
click at [640, 179] on img "Next" at bounding box center [638, 181] width 12 height 32
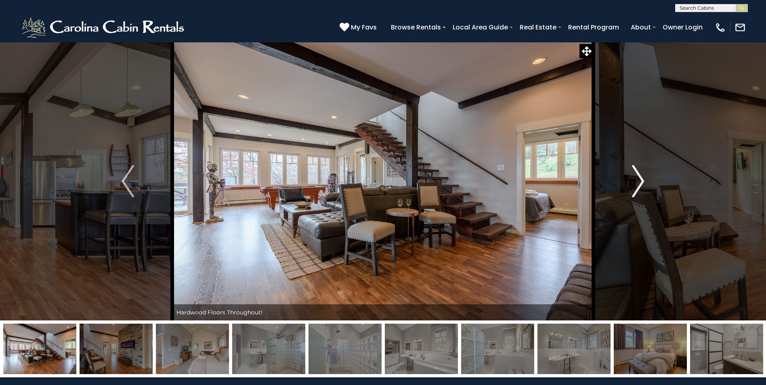
click at [640, 179] on img "Next" at bounding box center [638, 181] width 12 height 32
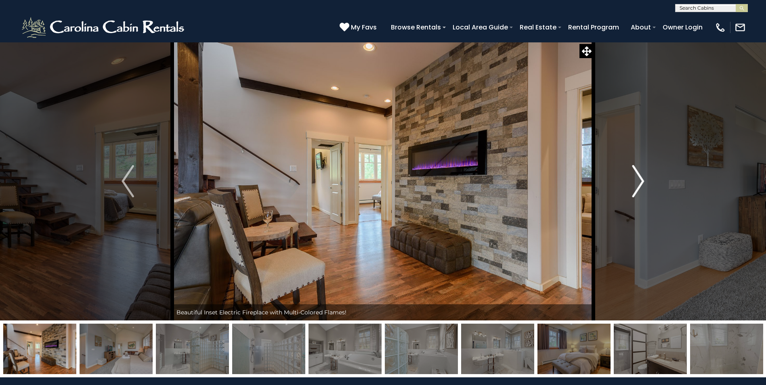
click at [644, 178] on img "Next" at bounding box center [638, 181] width 12 height 32
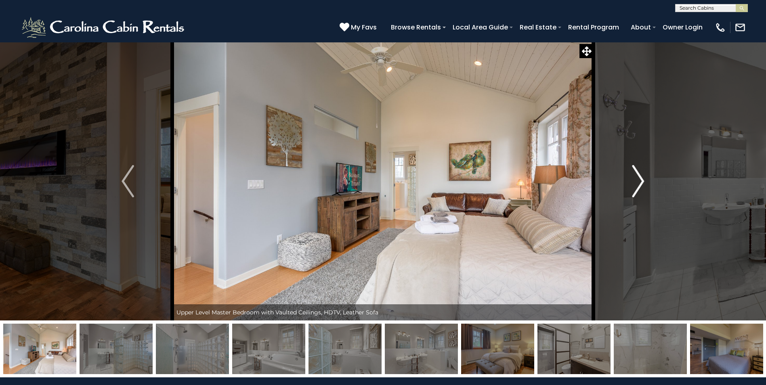
click at [642, 178] on img "Next" at bounding box center [638, 181] width 12 height 32
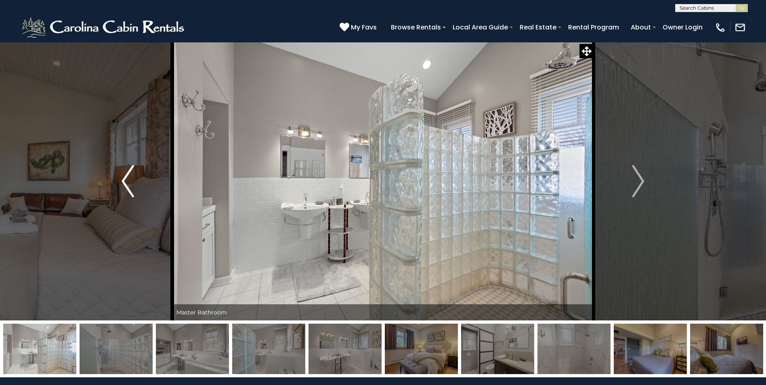
click at [123, 179] on img "Previous" at bounding box center [128, 181] width 12 height 32
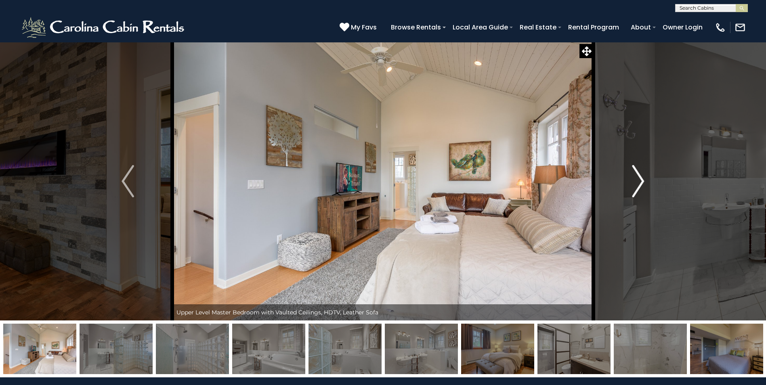
click at [639, 180] on img "Next" at bounding box center [638, 181] width 12 height 32
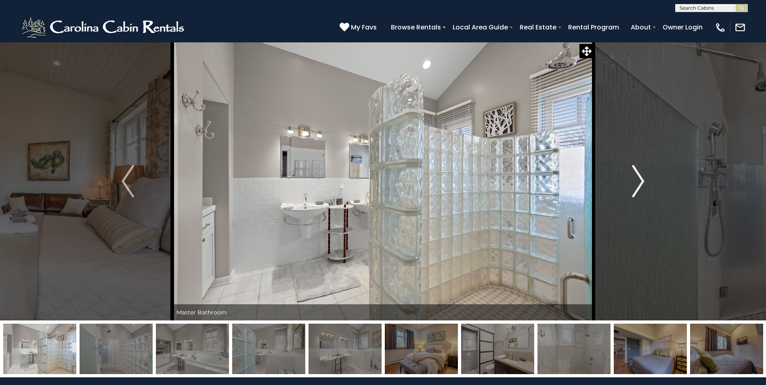
click at [636, 182] on img "Next" at bounding box center [638, 181] width 12 height 32
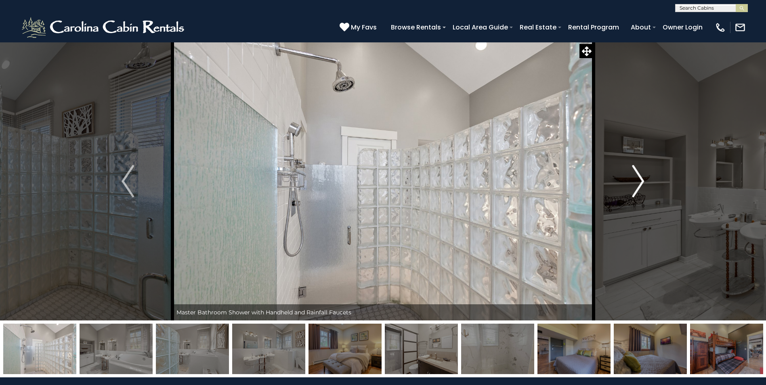
click at [629, 183] on button "Next" at bounding box center [638, 181] width 89 height 279
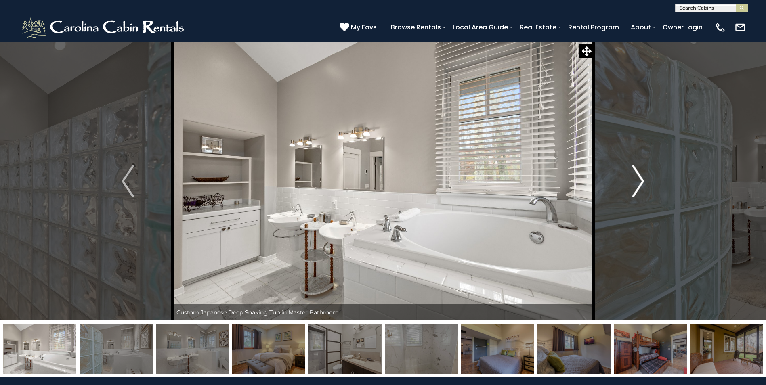
click at [621, 185] on button "Next" at bounding box center [638, 181] width 89 height 279
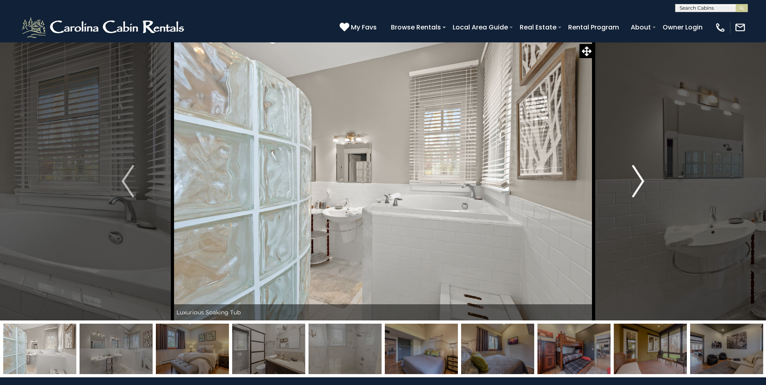
click at [613, 185] on button "Next" at bounding box center [638, 181] width 89 height 279
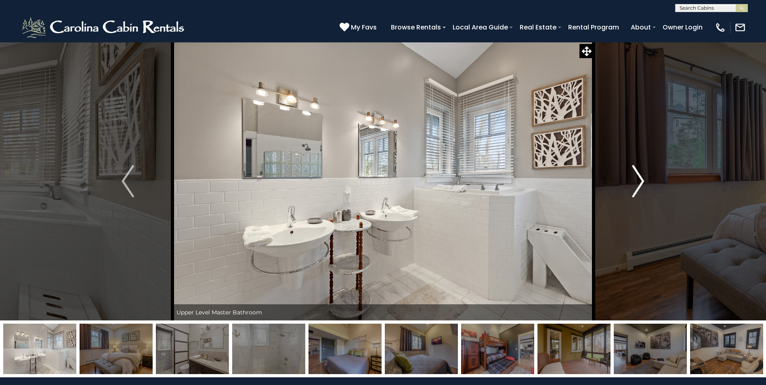
click at [610, 185] on button "Next" at bounding box center [638, 181] width 89 height 279
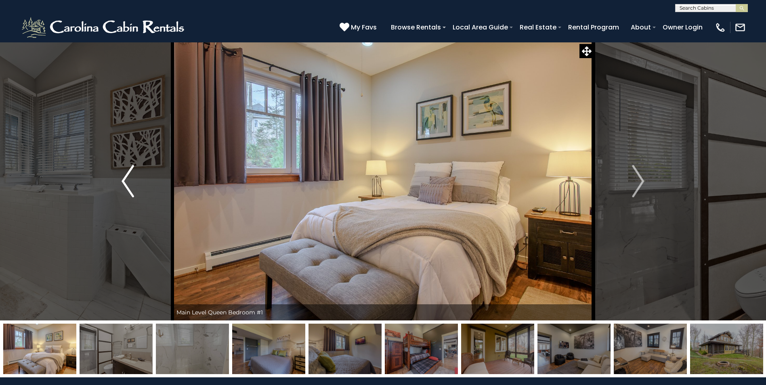
click at [125, 180] on img "Previous" at bounding box center [128, 181] width 12 height 32
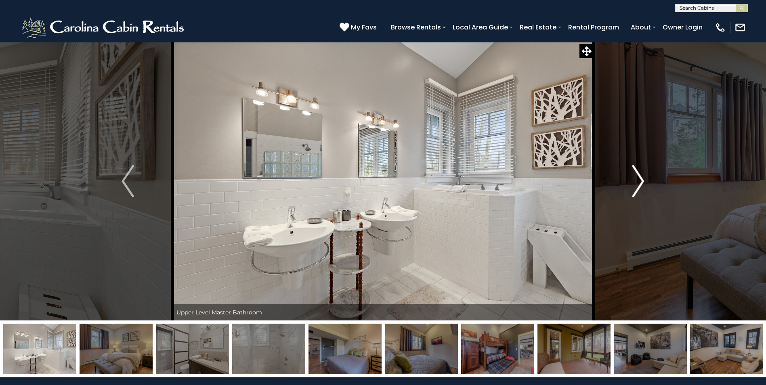
click at [640, 183] on img "Next" at bounding box center [638, 181] width 12 height 32
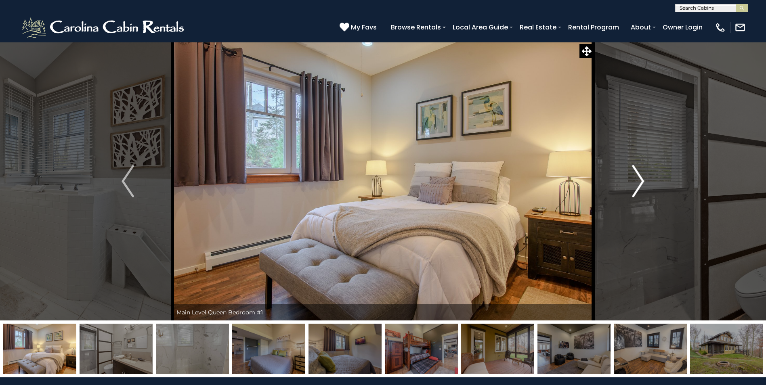
click at [640, 183] on img "Next" at bounding box center [638, 181] width 12 height 32
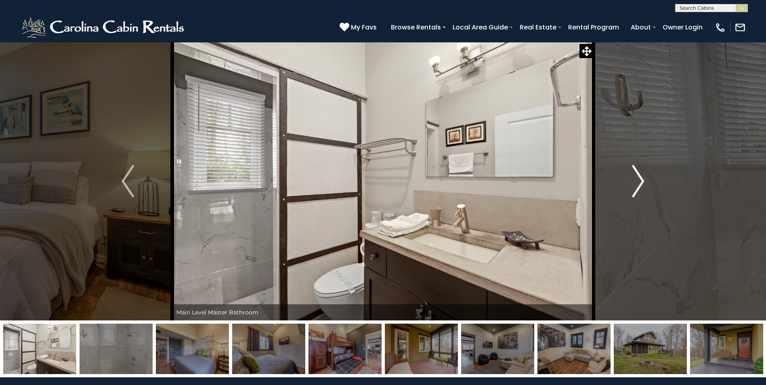
click at [638, 183] on img "Next" at bounding box center [638, 181] width 12 height 32
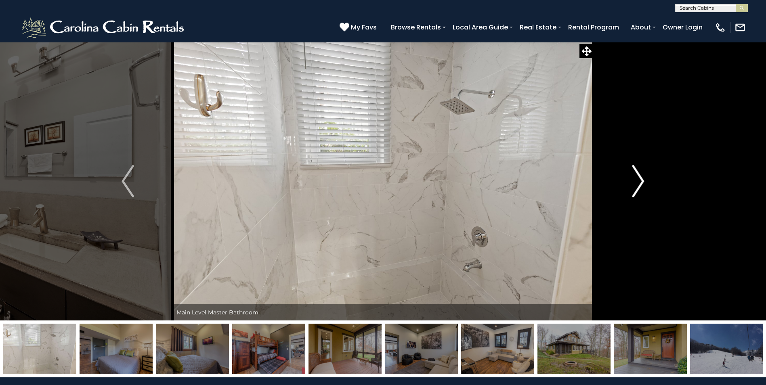
click at [636, 183] on img "Next" at bounding box center [638, 181] width 12 height 32
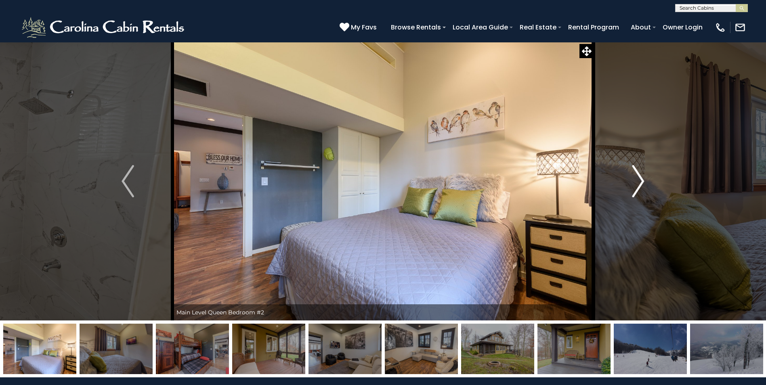
click at [632, 184] on img "Next" at bounding box center [638, 181] width 12 height 32
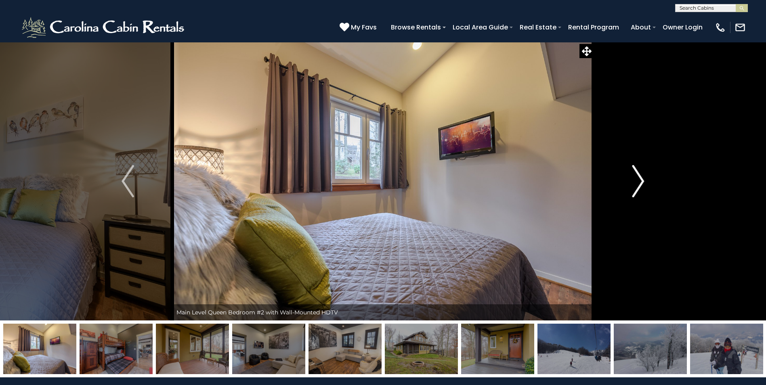
click at [625, 185] on button "Next" at bounding box center [638, 181] width 89 height 279
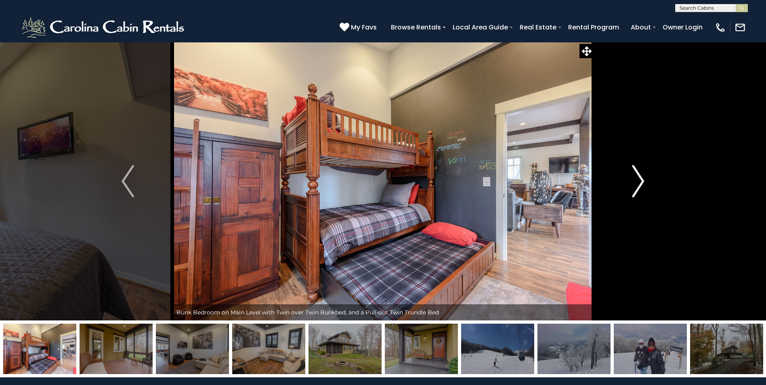
click at [625, 184] on button "Next" at bounding box center [638, 181] width 89 height 279
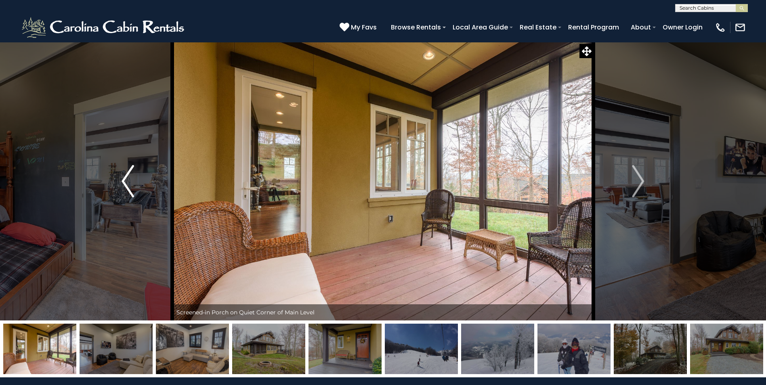
click at [121, 180] on button "Previous" at bounding box center [127, 181] width 89 height 279
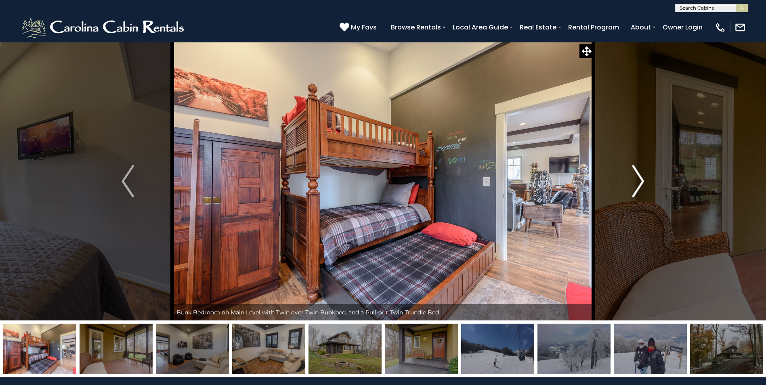
click at [640, 177] on img "Next" at bounding box center [638, 181] width 12 height 32
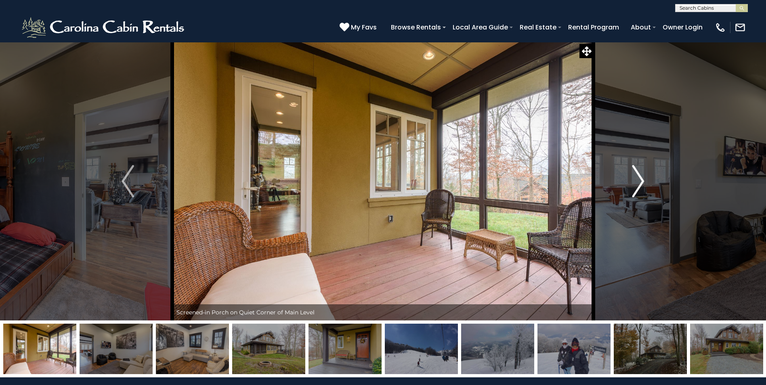
click at [637, 177] on img "Next" at bounding box center [638, 181] width 12 height 32
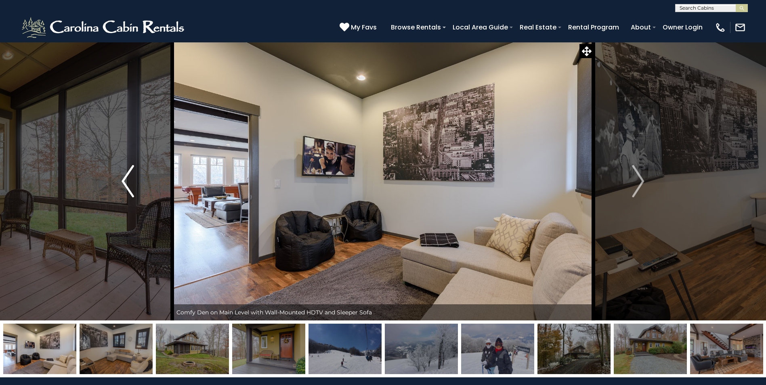
click at [124, 179] on img "Previous" at bounding box center [128, 181] width 12 height 32
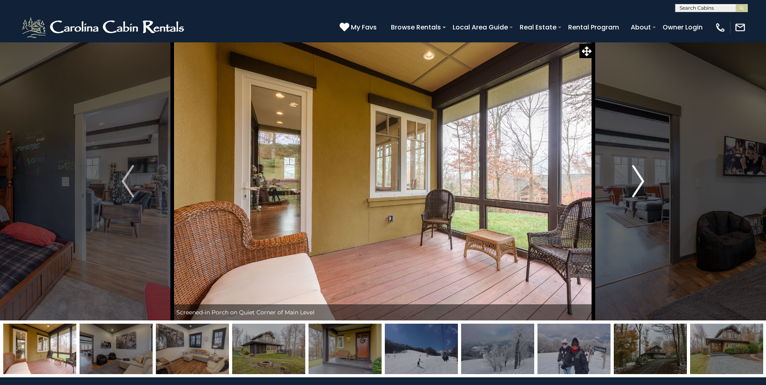
click at [645, 178] on button "Next" at bounding box center [638, 181] width 89 height 279
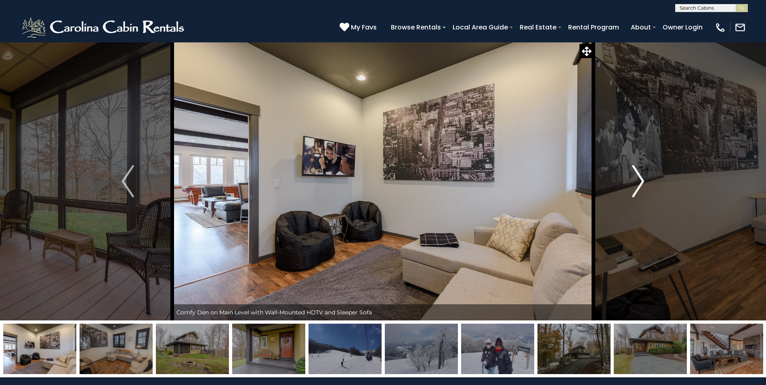
click at [645, 178] on button "Next" at bounding box center [638, 181] width 89 height 279
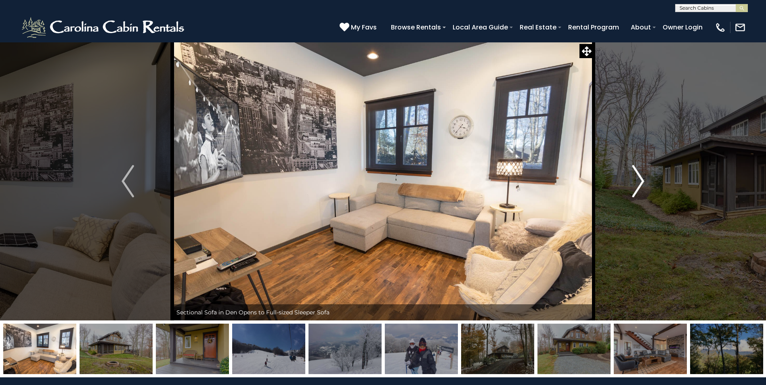
click at [645, 178] on button "Next" at bounding box center [638, 181] width 89 height 279
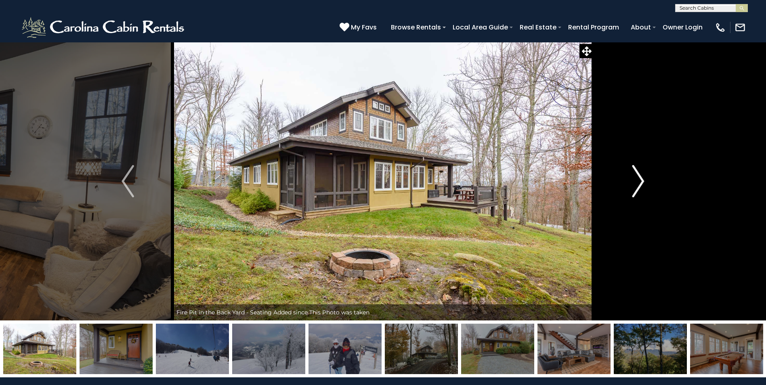
click at [643, 178] on img "Next" at bounding box center [638, 181] width 12 height 32
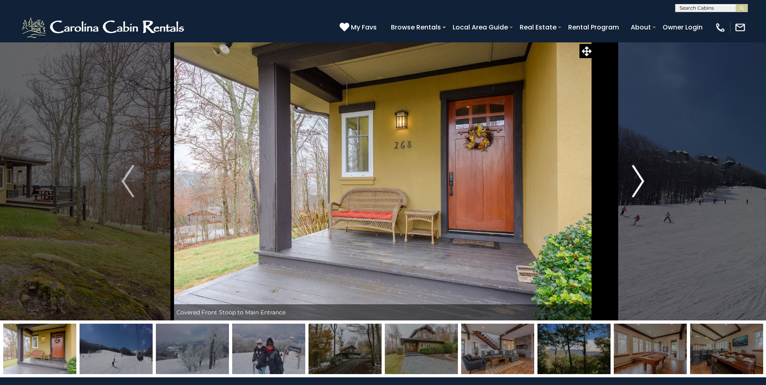
click at [642, 178] on img "Next" at bounding box center [638, 181] width 12 height 32
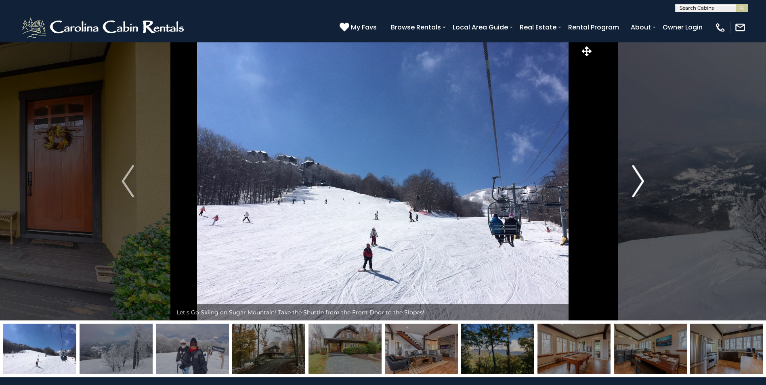
click at [642, 180] on img "Next" at bounding box center [638, 181] width 12 height 32
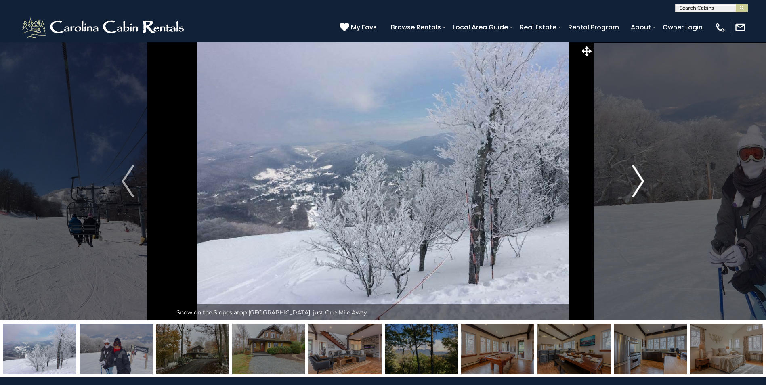
click at [645, 175] on button "Next" at bounding box center [638, 181] width 89 height 279
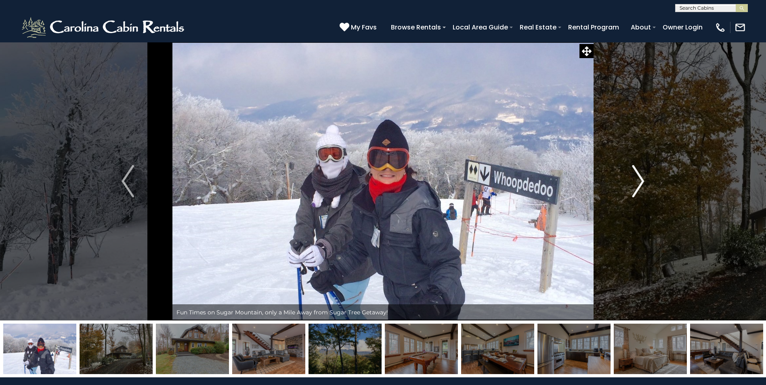
click at [640, 179] on img "Next" at bounding box center [638, 181] width 12 height 32
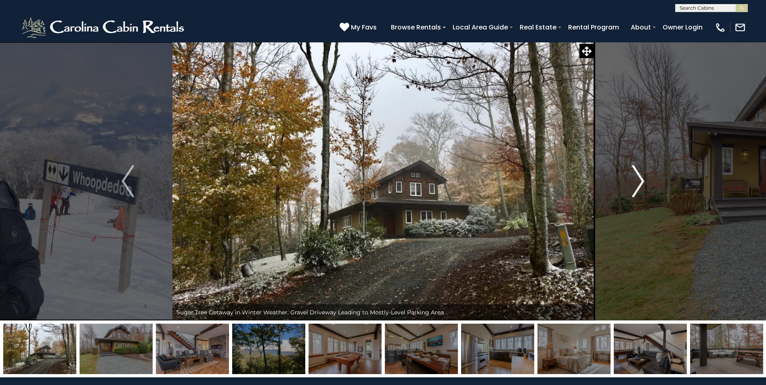
click at [636, 179] on img "Next" at bounding box center [638, 181] width 12 height 32
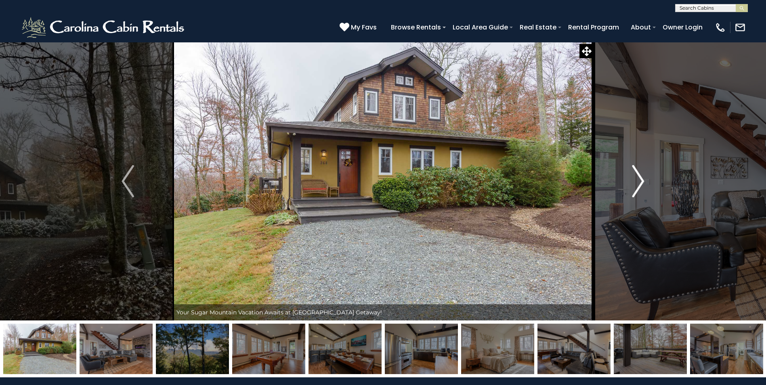
click at [631, 179] on button "Next" at bounding box center [638, 181] width 89 height 279
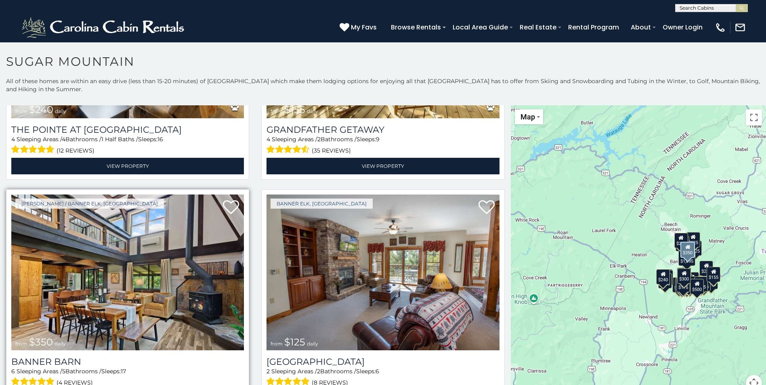
scroll to position [2505, 0]
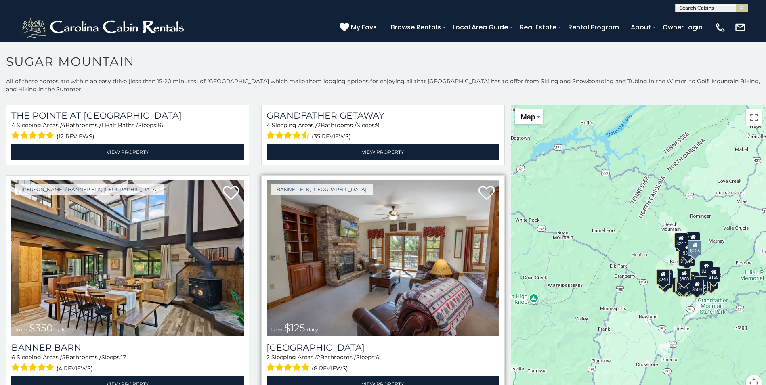
click at [367, 229] on img at bounding box center [383, 259] width 233 height 156
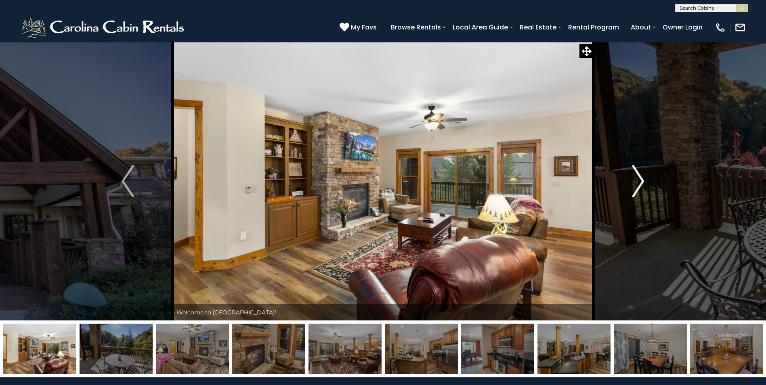
click at [641, 176] on img "Next" at bounding box center [638, 181] width 12 height 32
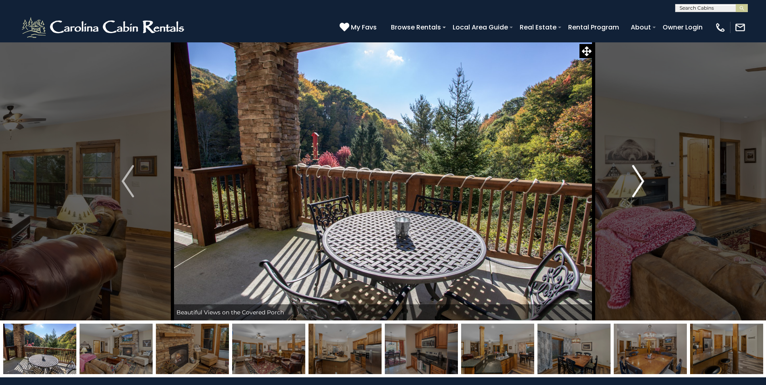
click at [634, 177] on img "Next" at bounding box center [638, 181] width 12 height 32
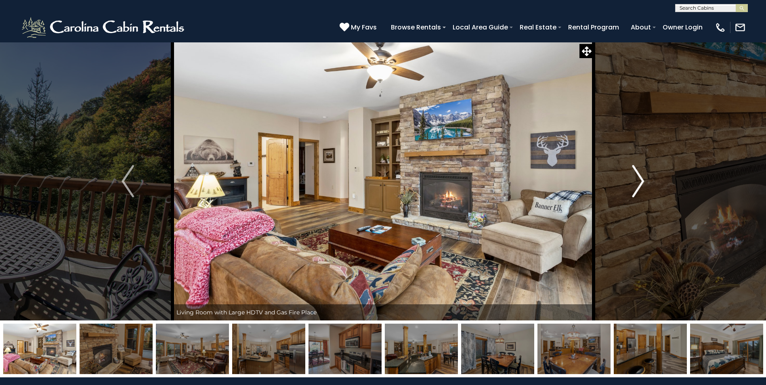
click at [630, 177] on button "Next" at bounding box center [638, 181] width 89 height 279
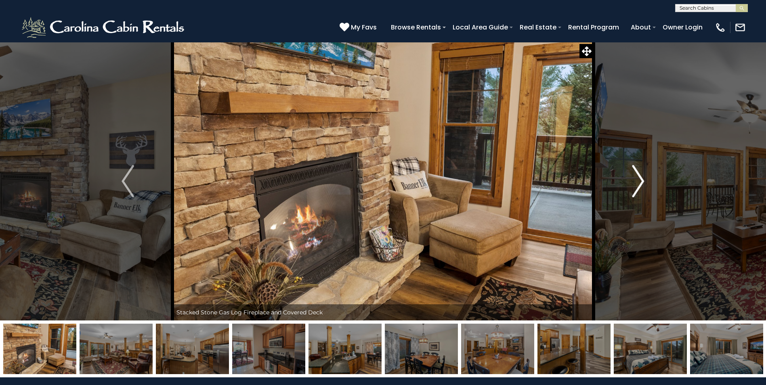
click at [630, 177] on button "Next" at bounding box center [638, 181] width 89 height 279
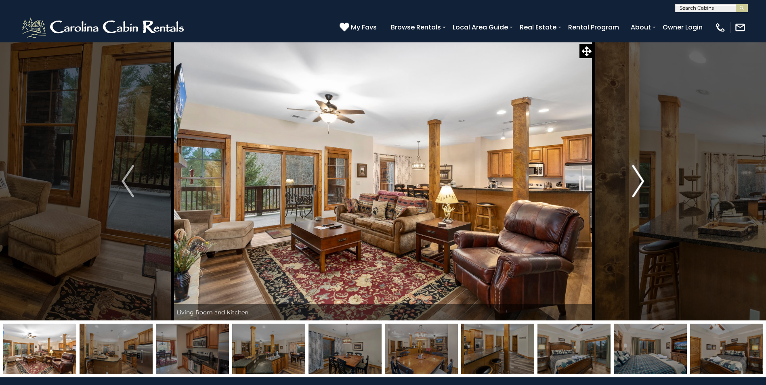
click at [630, 177] on button "Next" at bounding box center [638, 181] width 89 height 279
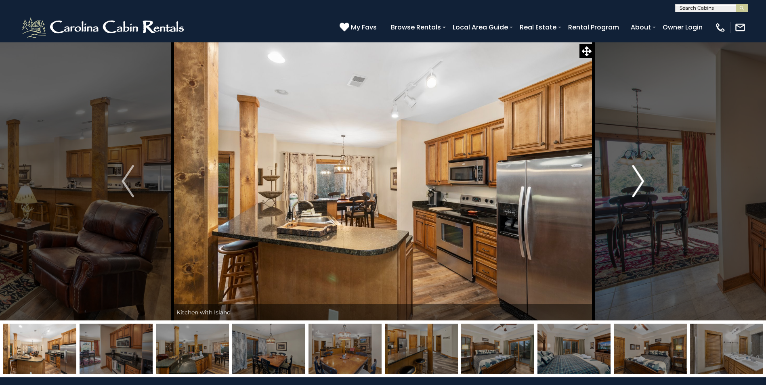
click at [630, 177] on button "Next" at bounding box center [638, 181] width 89 height 279
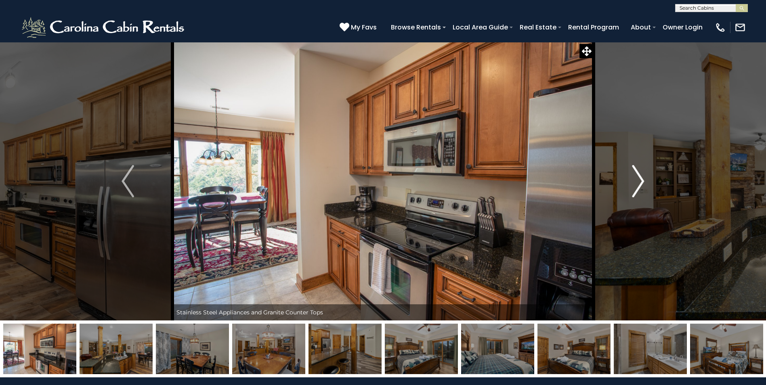
click at [630, 177] on button "Next" at bounding box center [638, 181] width 89 height 279
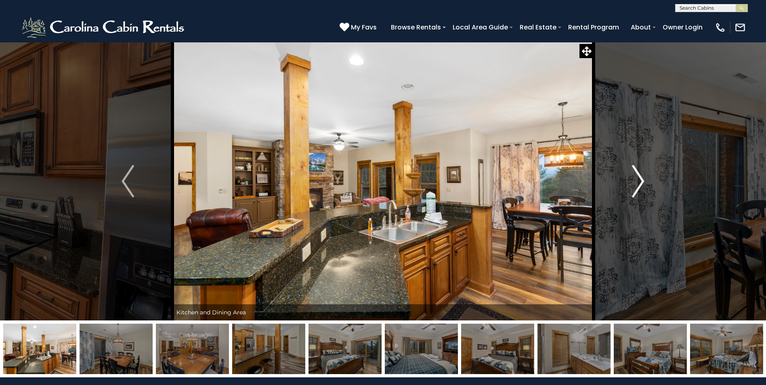
click at [630, 177] on button "Next" at bounding box center [638, 181] width 89 height 279
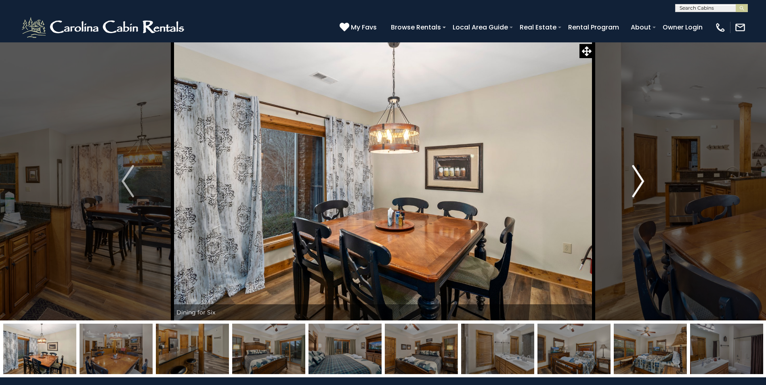
click at [630, 177] on button "Next" at bounding box center [638, 181] width 89 height 279
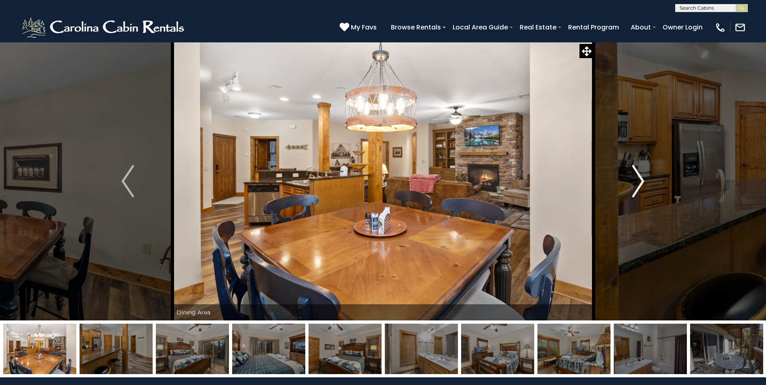
click at [629, 178] on button "Next" at bounding box center [638, 181] width 89 height 279
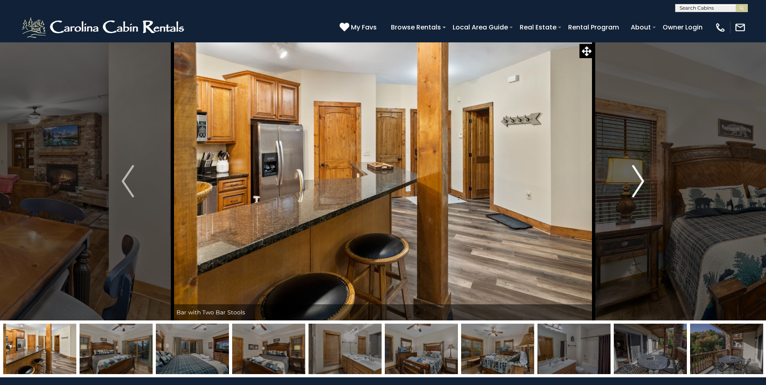
click at [629, 178] on button "Next" at bounding box center [638, 181] width 89 height 279
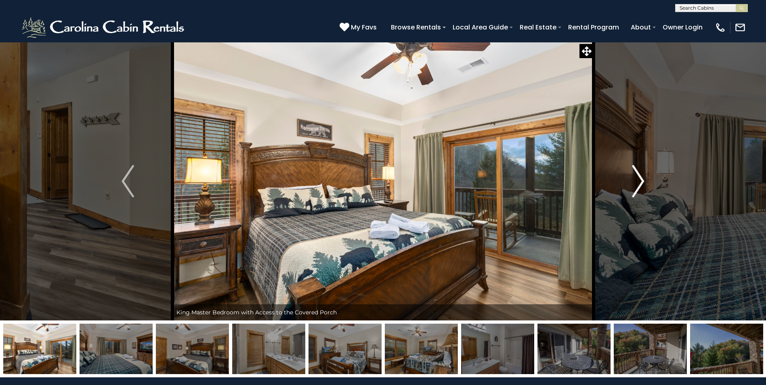
click at [629, 178] on button "Next" at bounding box center [638, 181] width 89 height 279
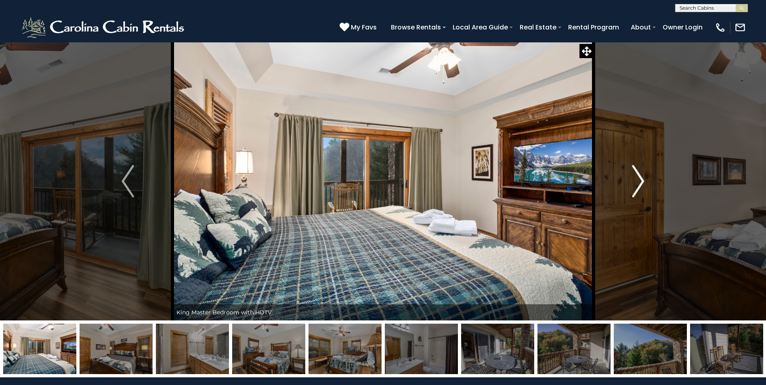
click at [642, 182] on img "Next" at bounding box center [638, 181] width 12 height 32
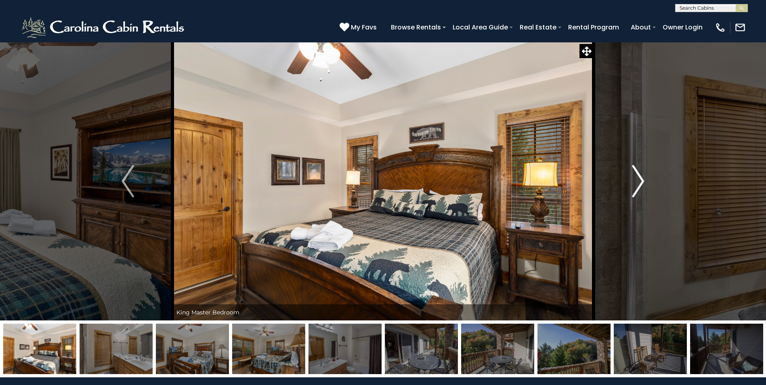
click at [642, 182] on img "Next" at bounding box center [638, 181] width 12 height 32
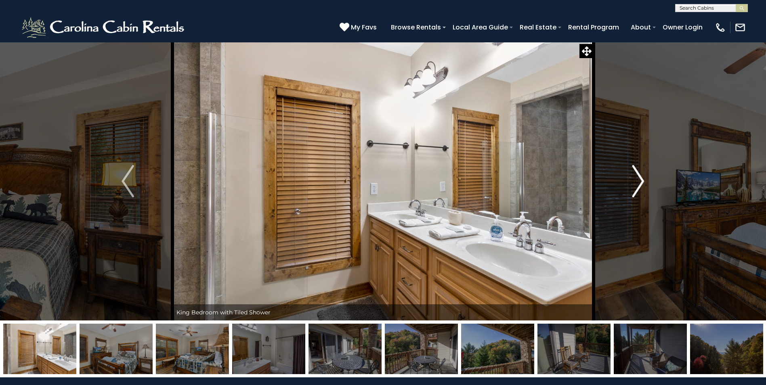
click at [642, 182] on img "Next" at bounding box center [638, 181] width 12 height 32
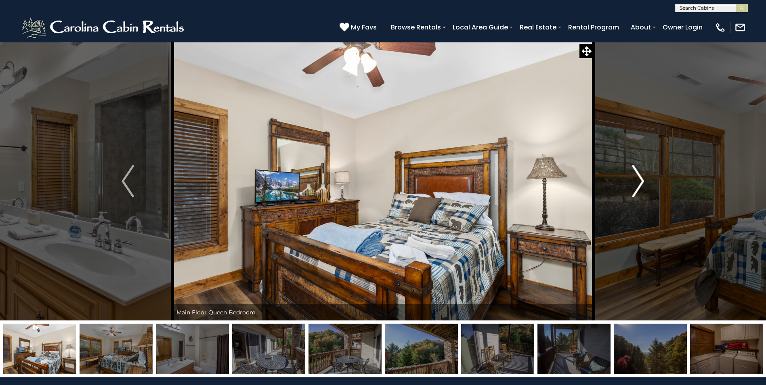
click at [638, 182] on img "Next" at bounding box center [638, 181] width 12 height 32
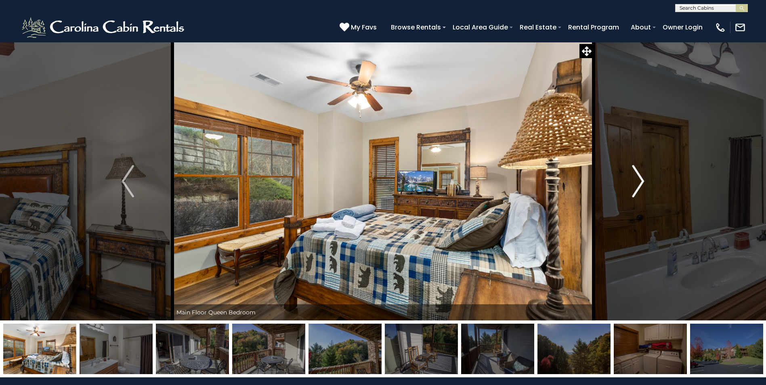
click at [637, 182] on img "Next" at bounding box center [638, 181] width 12 height 32
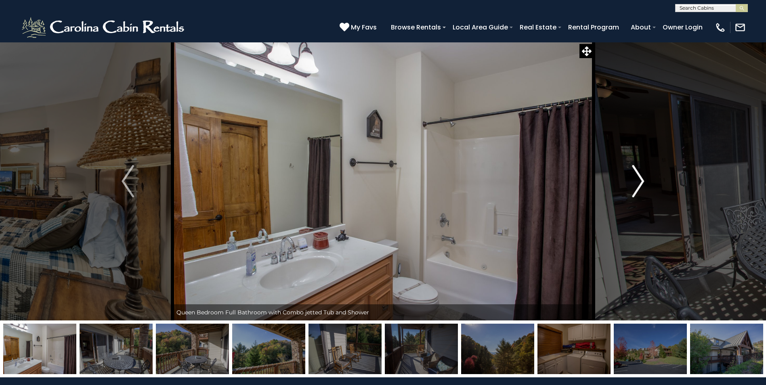
click at [636, 182] on img "Next" at bounding box center [638, 181] width 12 height 32
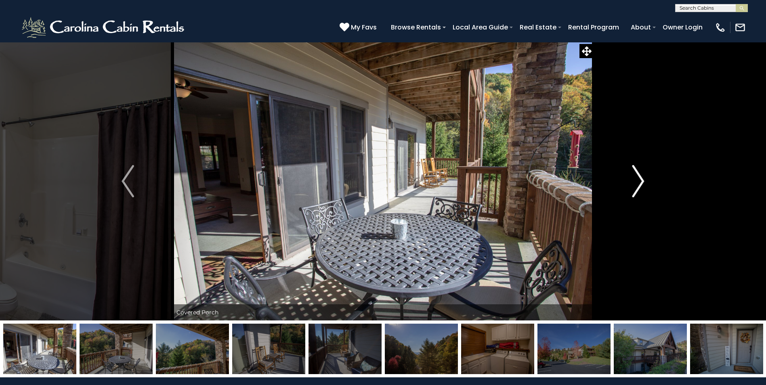
click at [634, 183] on img "Next" at bounding box center [638, 181] width 12 height 32
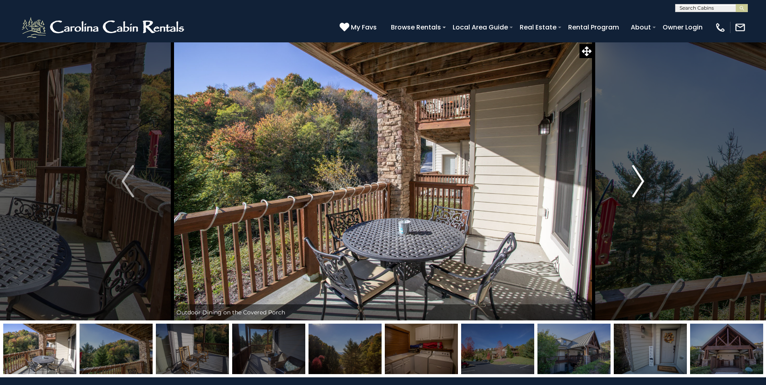
click at [634, 183] on img "Next" at bounding box center [638, 181] width 12 height 32
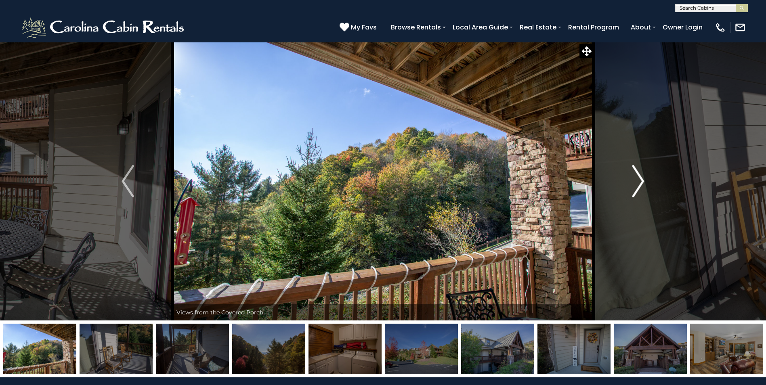
click at [642, 182] on img "Next" at bounding box center [638, 181] width 12 height 32
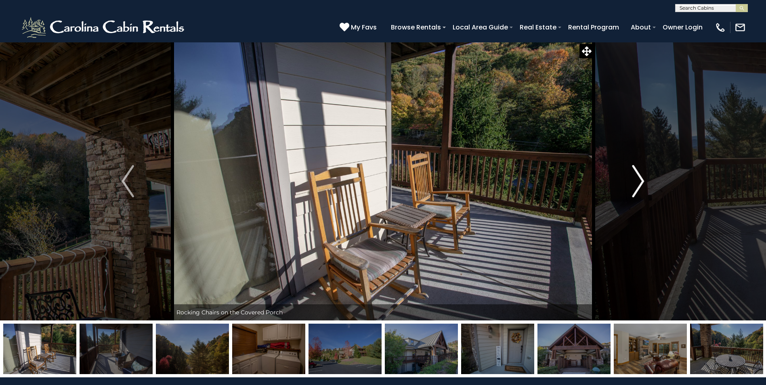
click at [641, 182] on img "Next" at bounding box center [638, 181] width 12 height 32
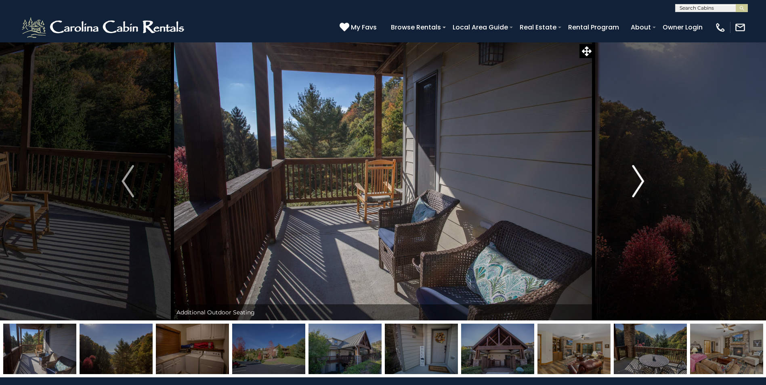
click at [640, 182] on img "Next" at bounding box center [638, 181] width 12 height 32
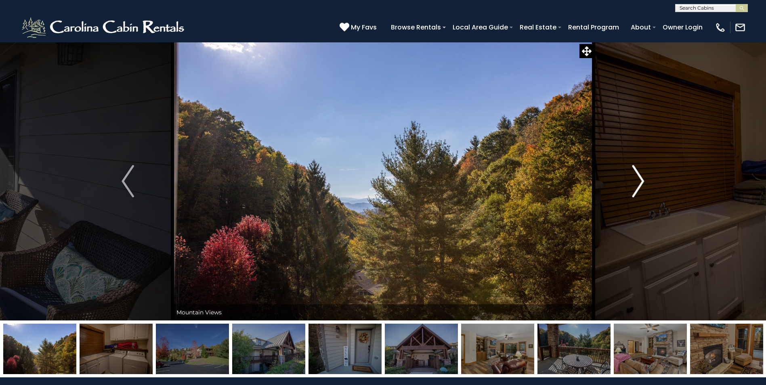
click at [640, 182] on img "Next" at bounding box center [638, 181] width 12 height 32
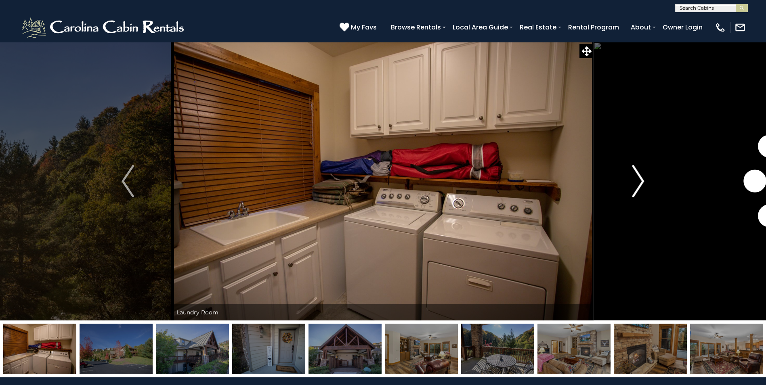
click at [640, 182] on img "Next" at bounding box center [638, 181] width 12 height 32
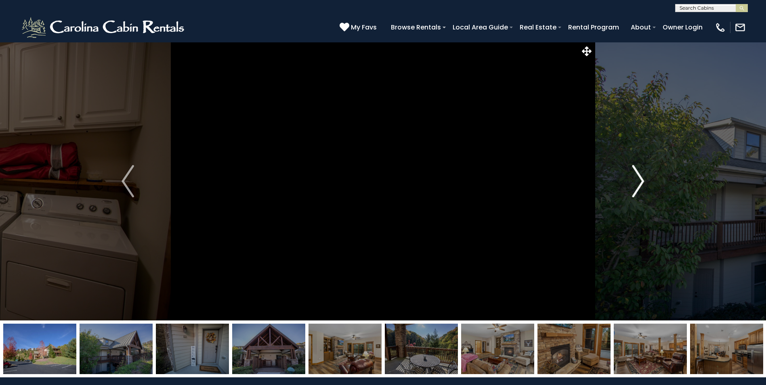
click at [640, 182] on img "Next" at bounding box center [638, 181] width 12 height 32
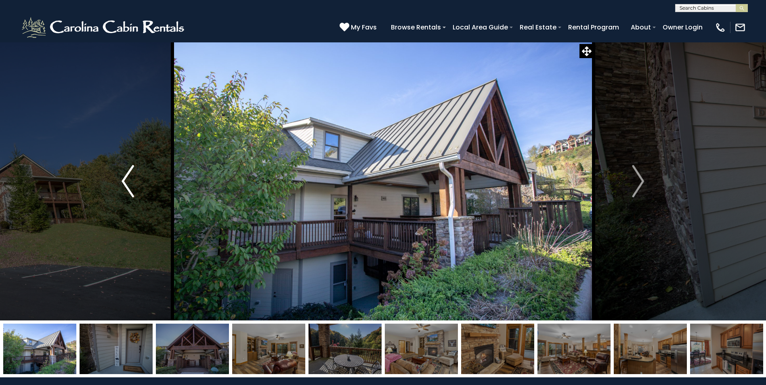
click at [122, 181] on img "Previous" at bounding box center [128, 181] width 12 height 32
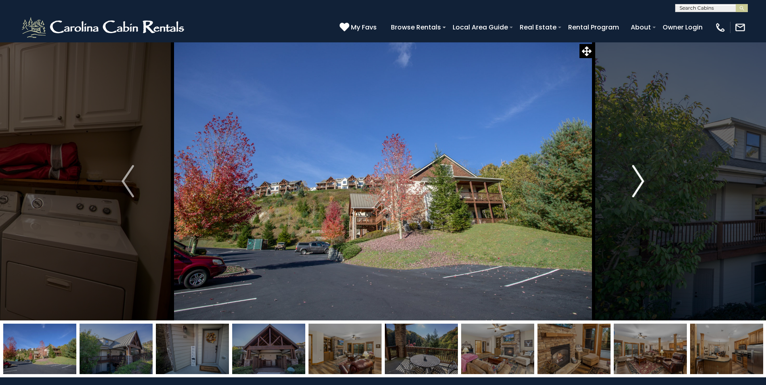
click at [642, 179] on img "Next" at bounding box center [638, 181] width 12 height 32
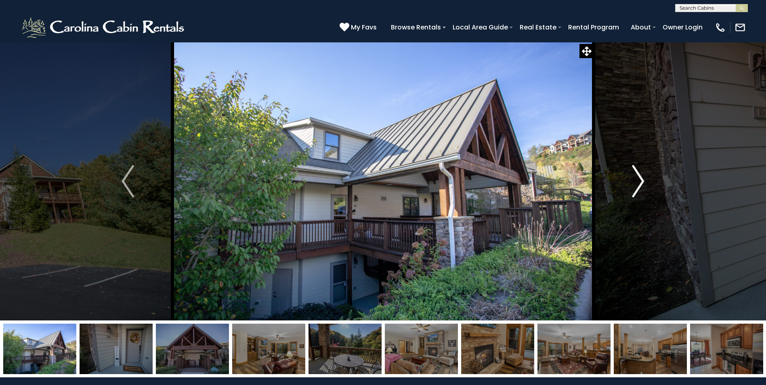
click at [637, 179] on img "Next" at bounding box center [638, 181] width 12 height 32
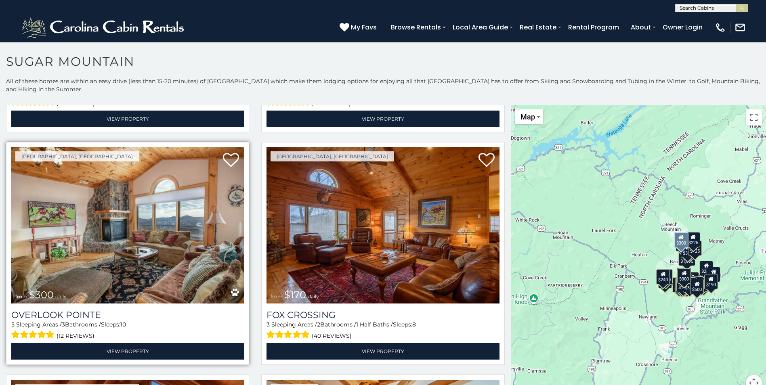
scroll to position [3070, 0]
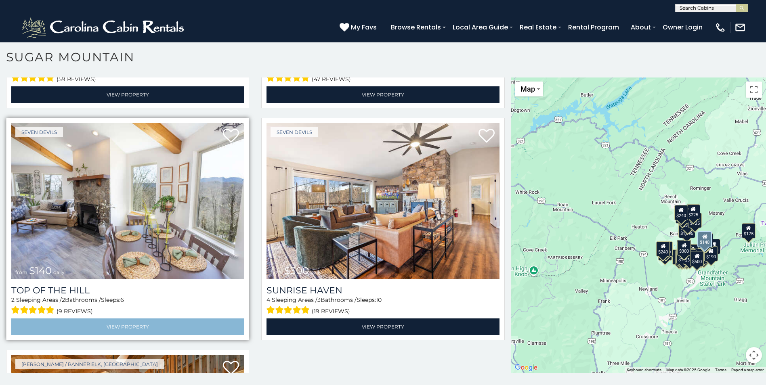
scroll to position [3393, 0]
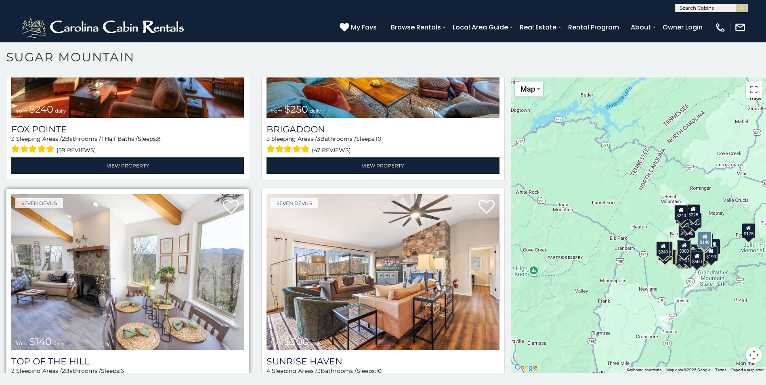
drag, startPoint x: 106, startPoint y: 358, endPoint x: 102, endPoint y: 358, distance: 4.1
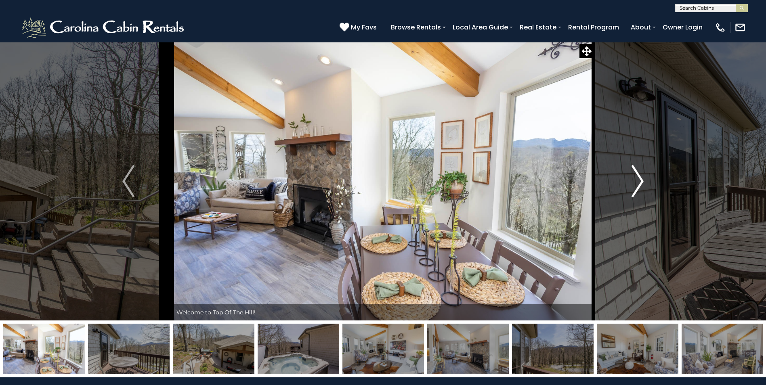
click at [640, 178] on img "Next" at bounding box center [638, 181] width 12 height 32
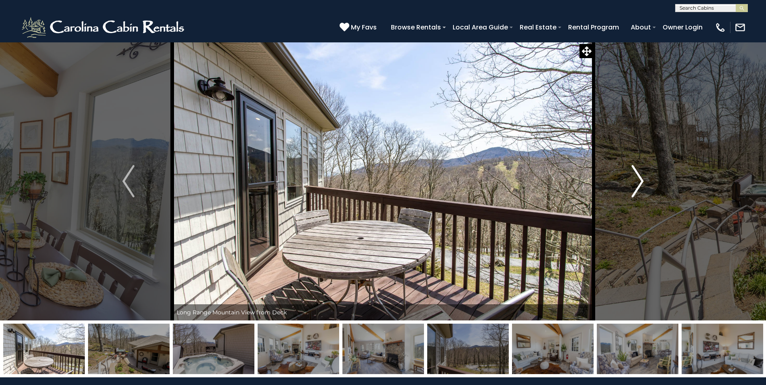
click at [621, 177] on button "Next" at bounding box center [638, 181] width 88 height 279
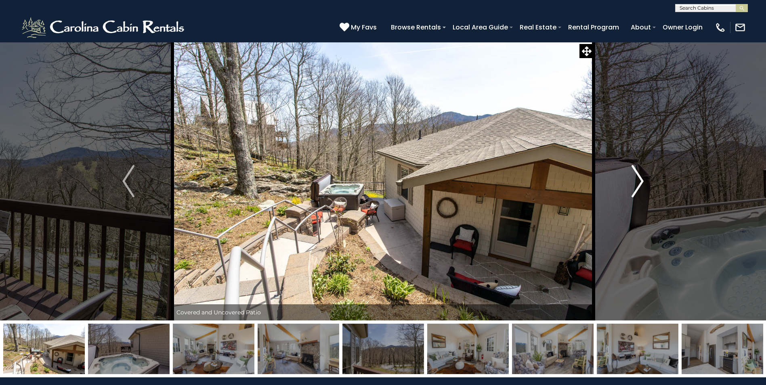
click at [640, 179] on img "Next" at bounding box center [638, 181] width 12 height 32
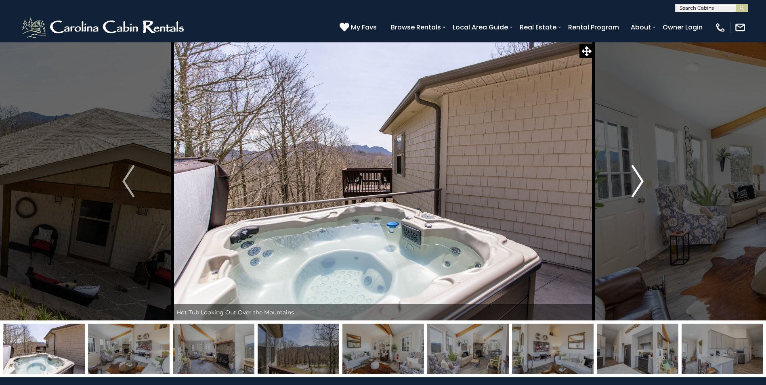
click at [640, 179] on img "Next" at bounding box center [638, 181] width 12 height 32
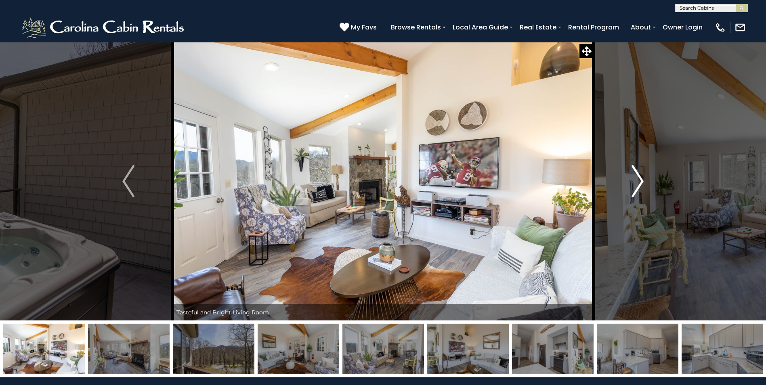
click at [638, 179] on img "Next" at bounding box center [638, 181] width 12 height 32
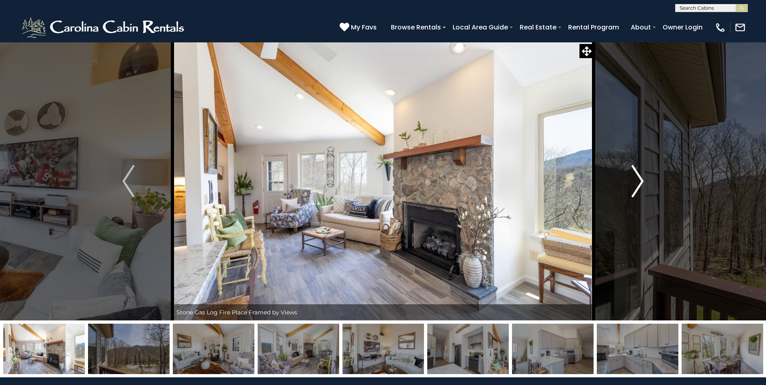
click at [636, 179] on img "Next" at bounding box center [638, 181] width 12 height 32
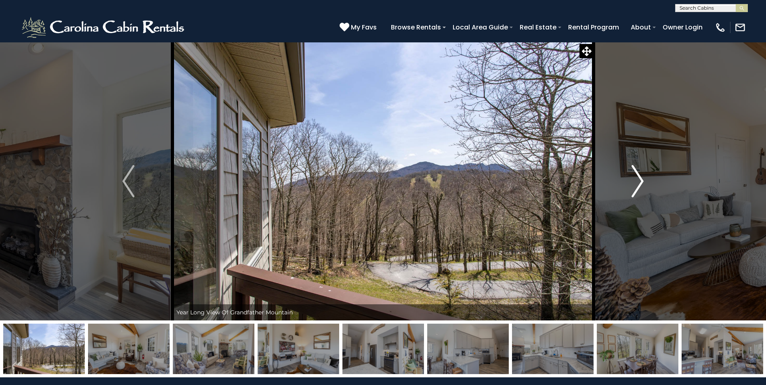
click at [633, 178] on img "Next" at bounding box center [638, 181] width 12 height 32
